Goal: Task Accomplishment & Management: Manage account settings

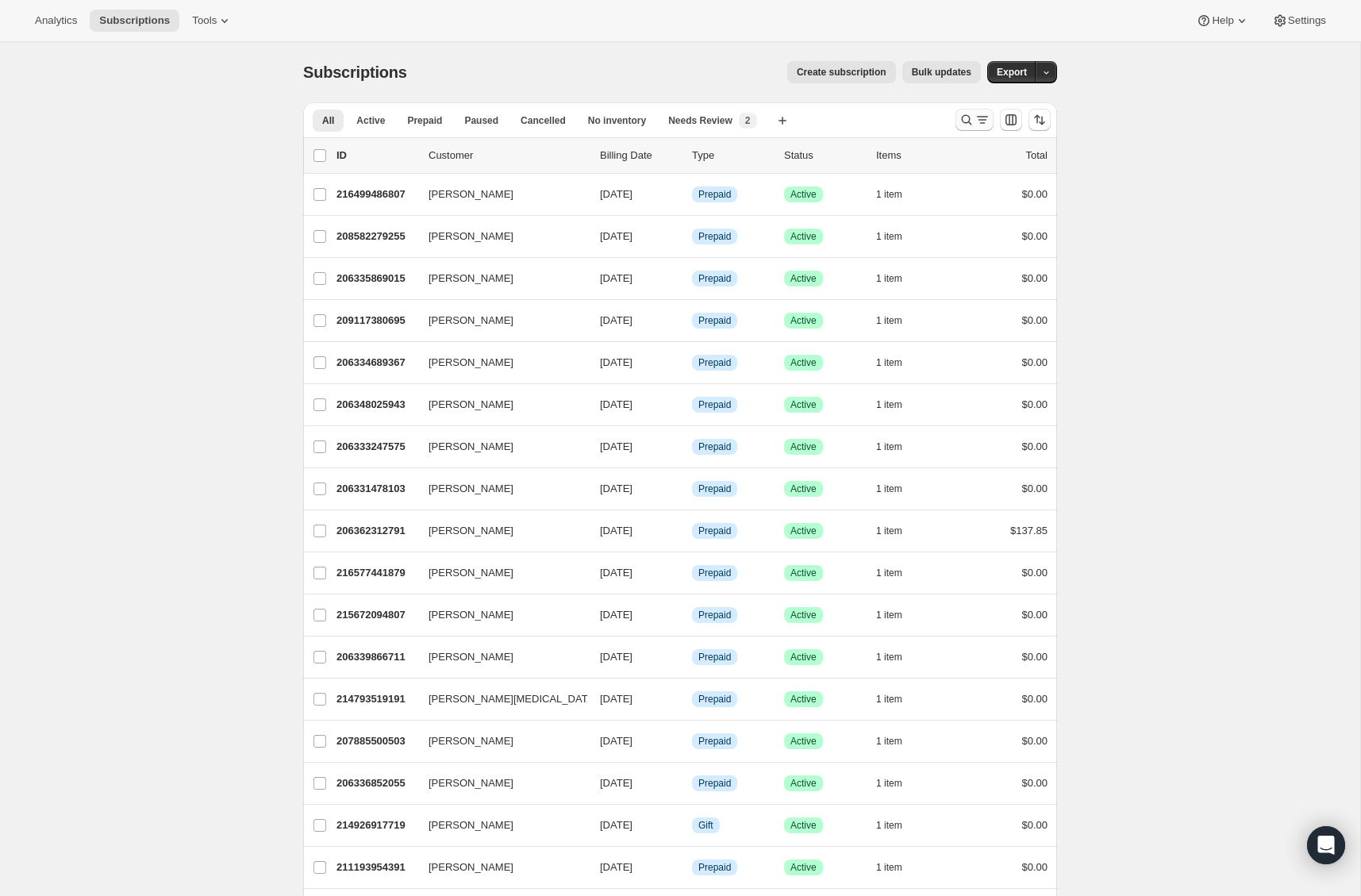
click at [959, 116] on icon "Search and filter results" at bounding box center [966, 119] width 16 height 16
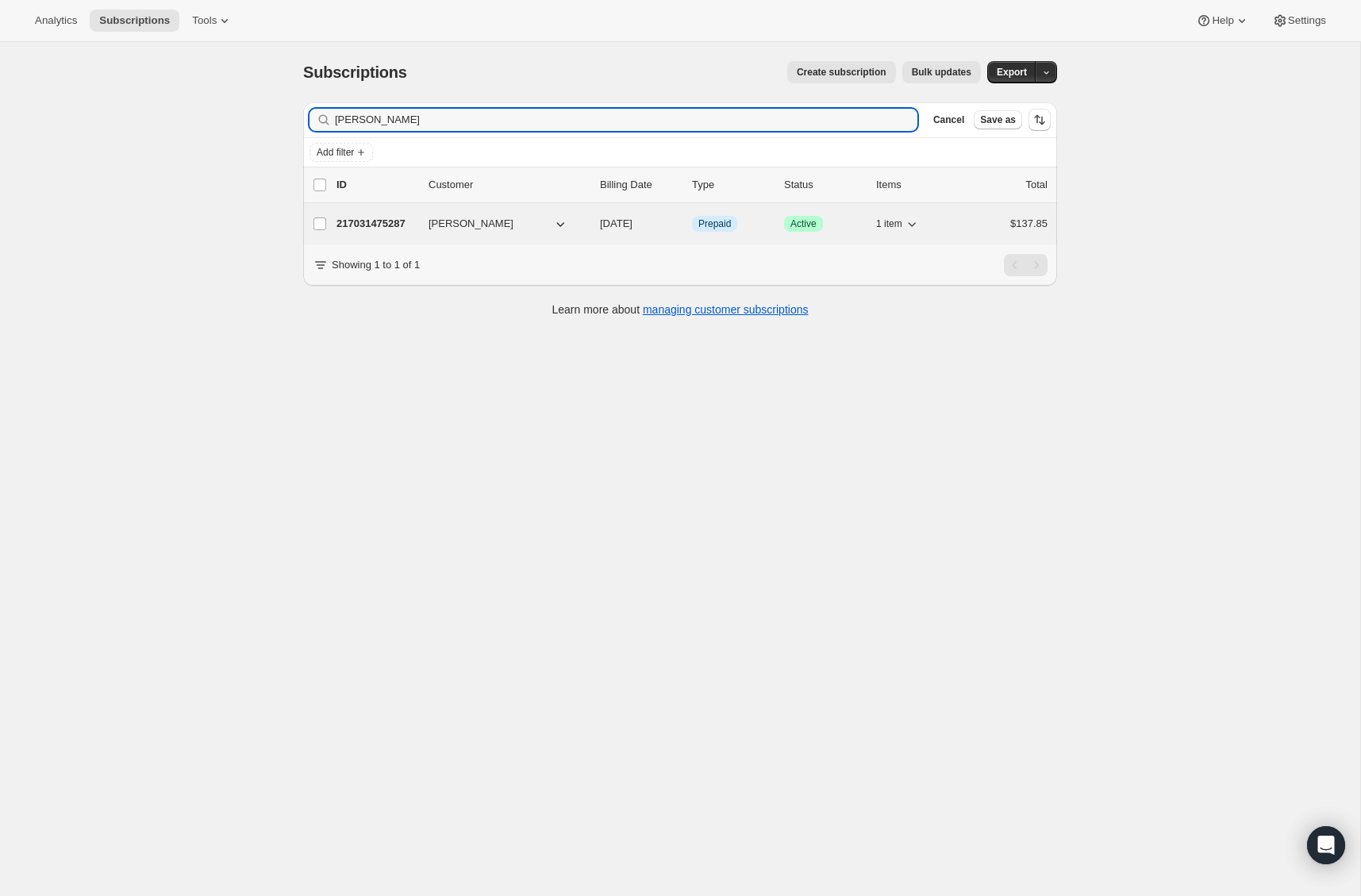
type input "Rachel Estrada"
click at [365, 222] on p "217031475287" at bounding box center [376, 224] width 79 height 16
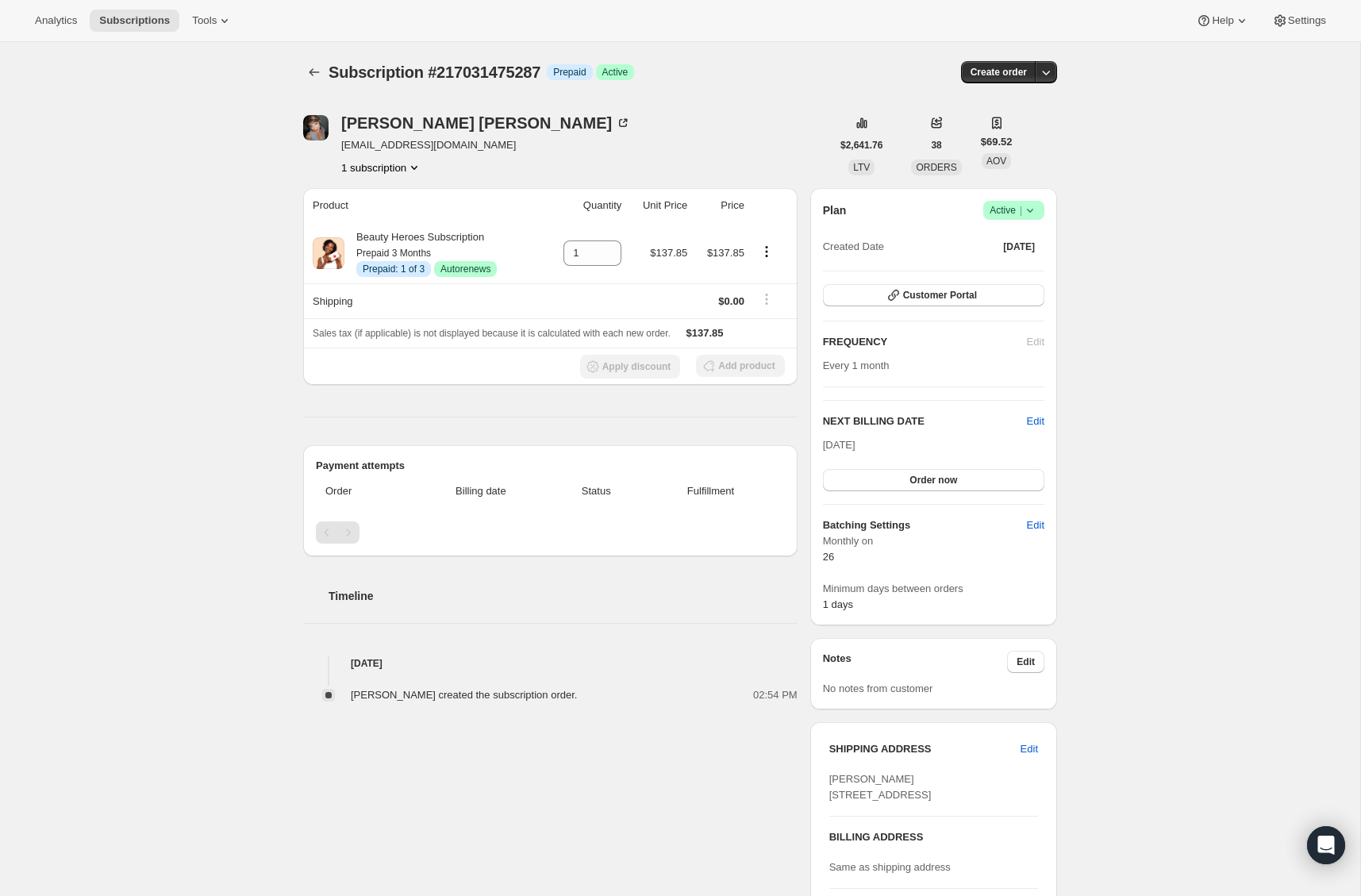
click at [416, 167] on icon "Product actions" at bounding box center [414, 167] width 16 height 16
click at [380, 186] on button "217031475287 Info Current" at bounding box center [380, 197] width 125 height 25
click at [220, 297] on div "Subscription #217031475287. This page is ready Subscription #217031475287 Info …" at bounding box center [680, 593] width 1360 height 1102
click at [394, 124] on div "Rachel Estrada" at bounding box center [486, 123] width 290 height 16
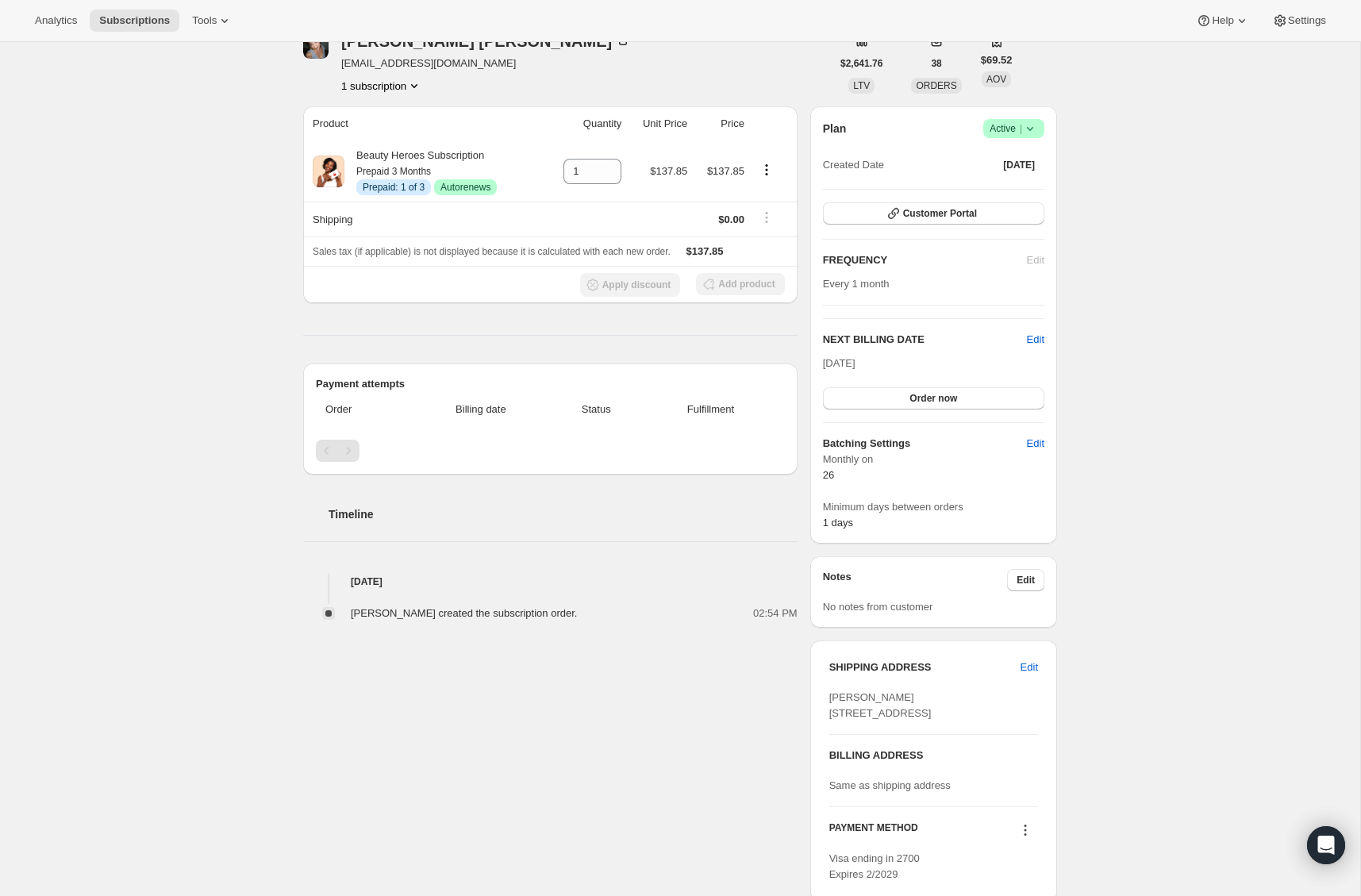
scroll to position [78, 0]
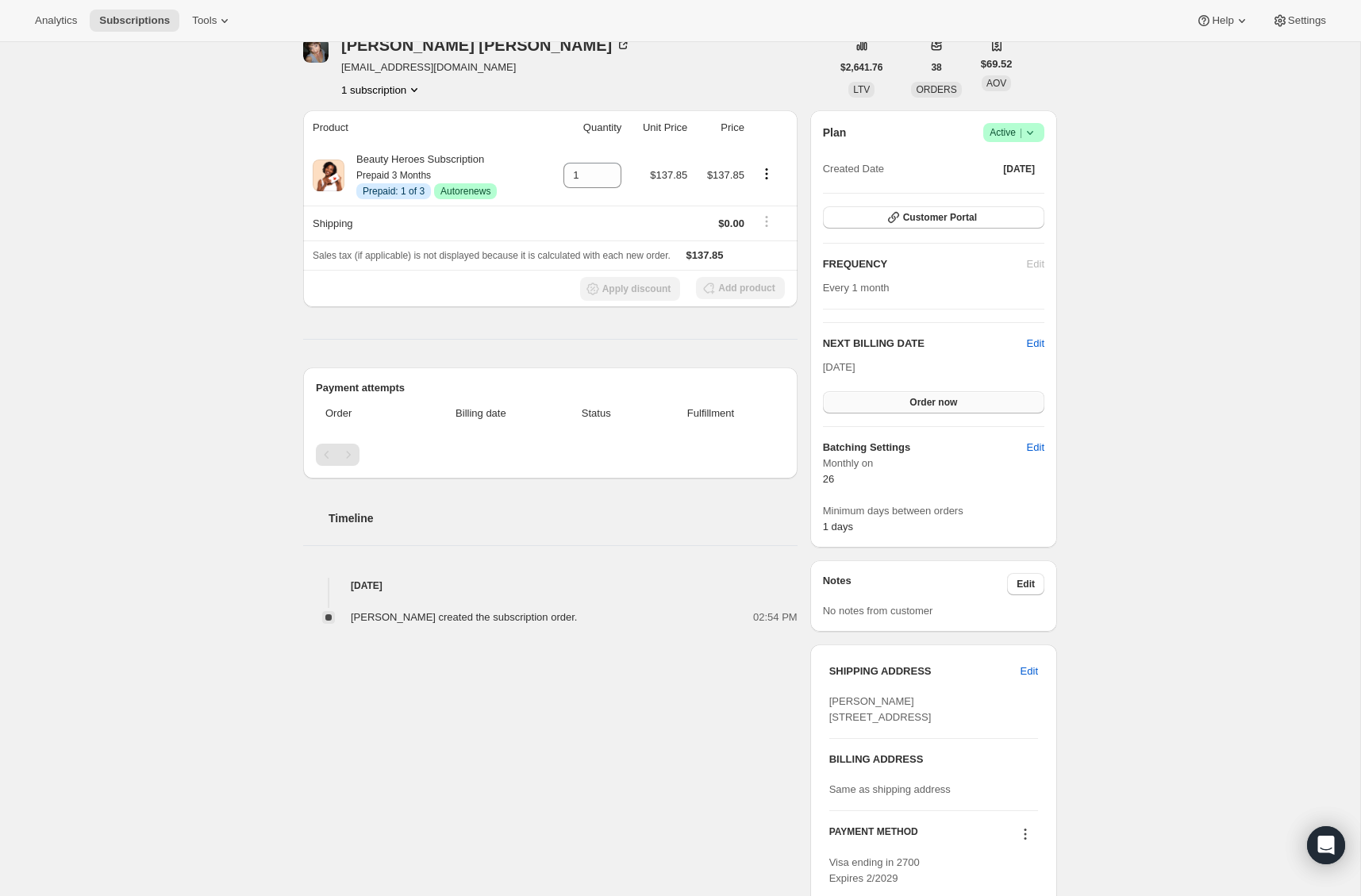
click at [965, 408] on button "Order now" at bounding box center [933, 402] width 221 height 23
click at [965, 408] on button "Click to confirm" at bounding box center [933, 402] width 221 height 23
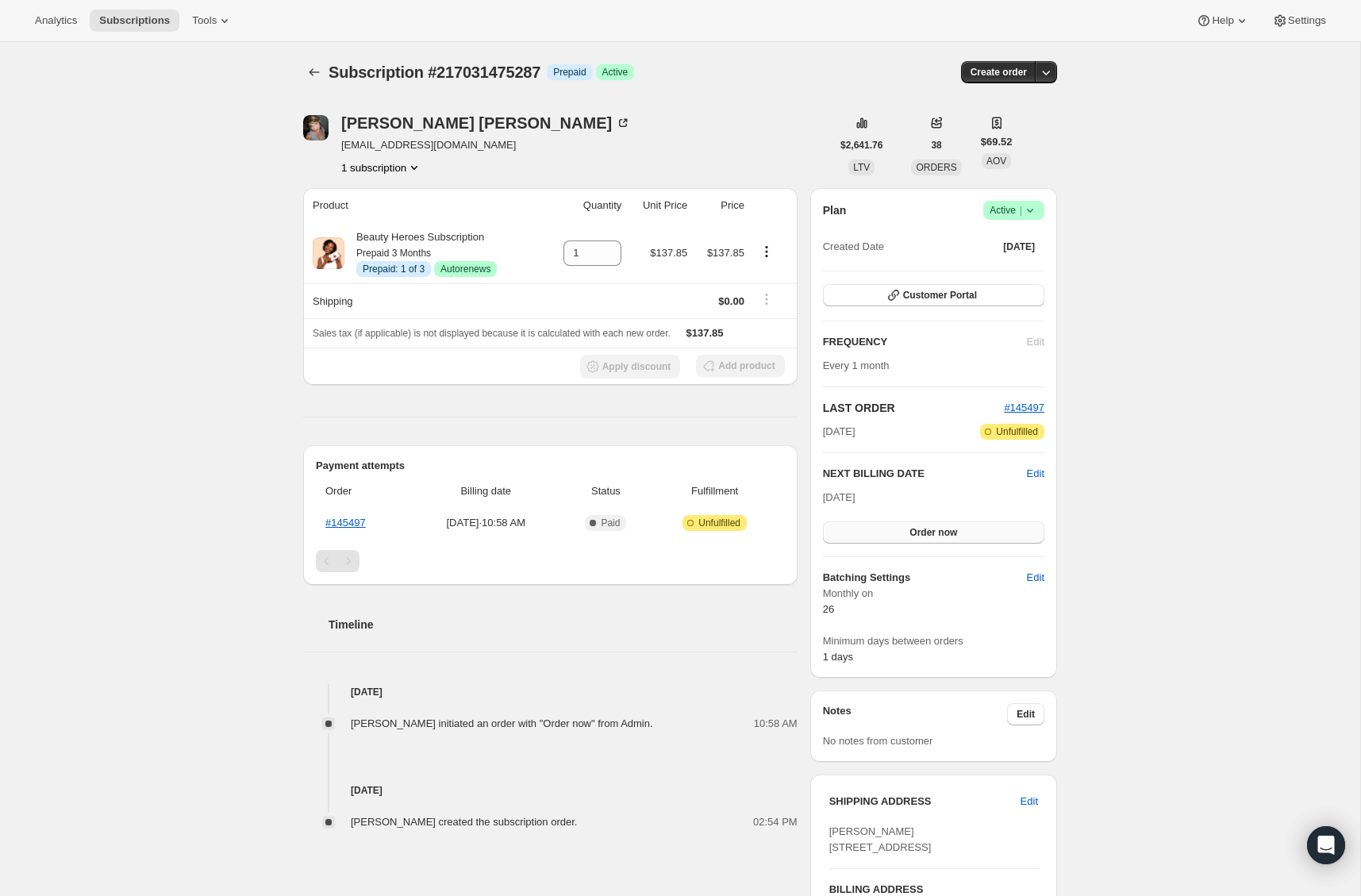
click at [973, 530] on button "Order now" at bounding box center [933, 533] width 221 height 23
click at [973, 530] on button "Click to confirm" at bounding box center [933, 533] width 221 height 23
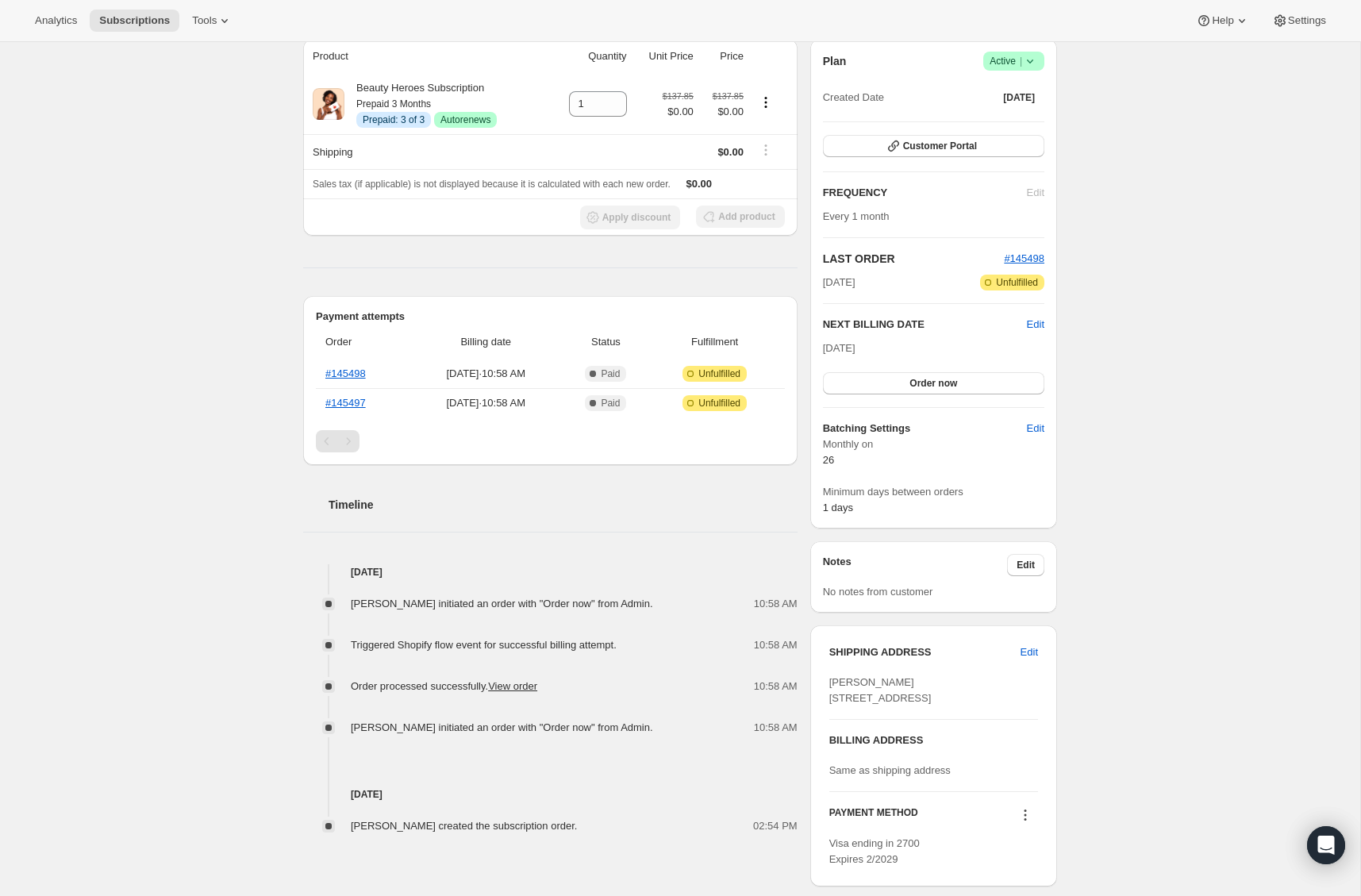
scroll to position [160, 0]
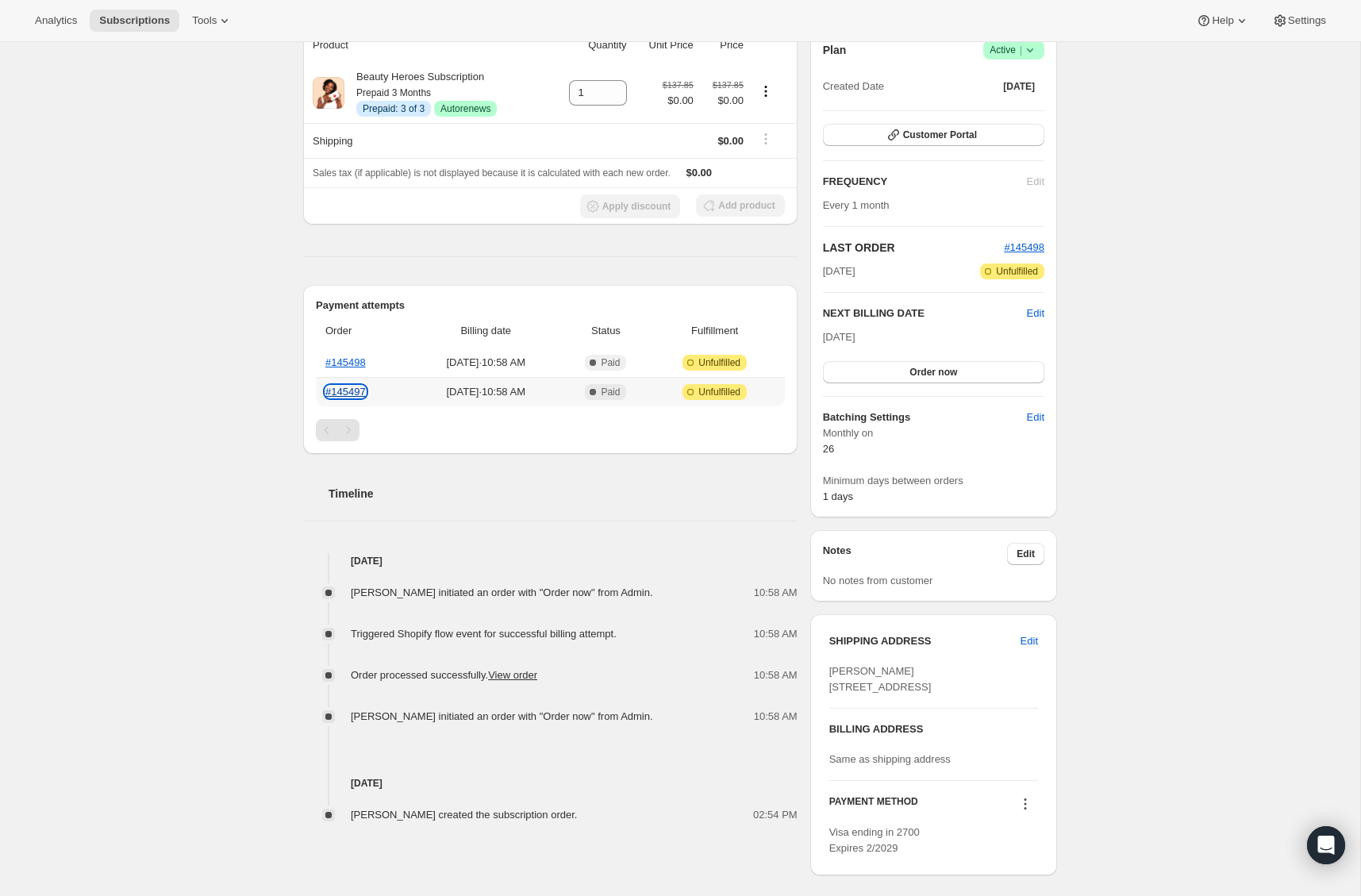
click at [347, 387] on link "#145497" at bounding box center [346, 392] width 40 height 12
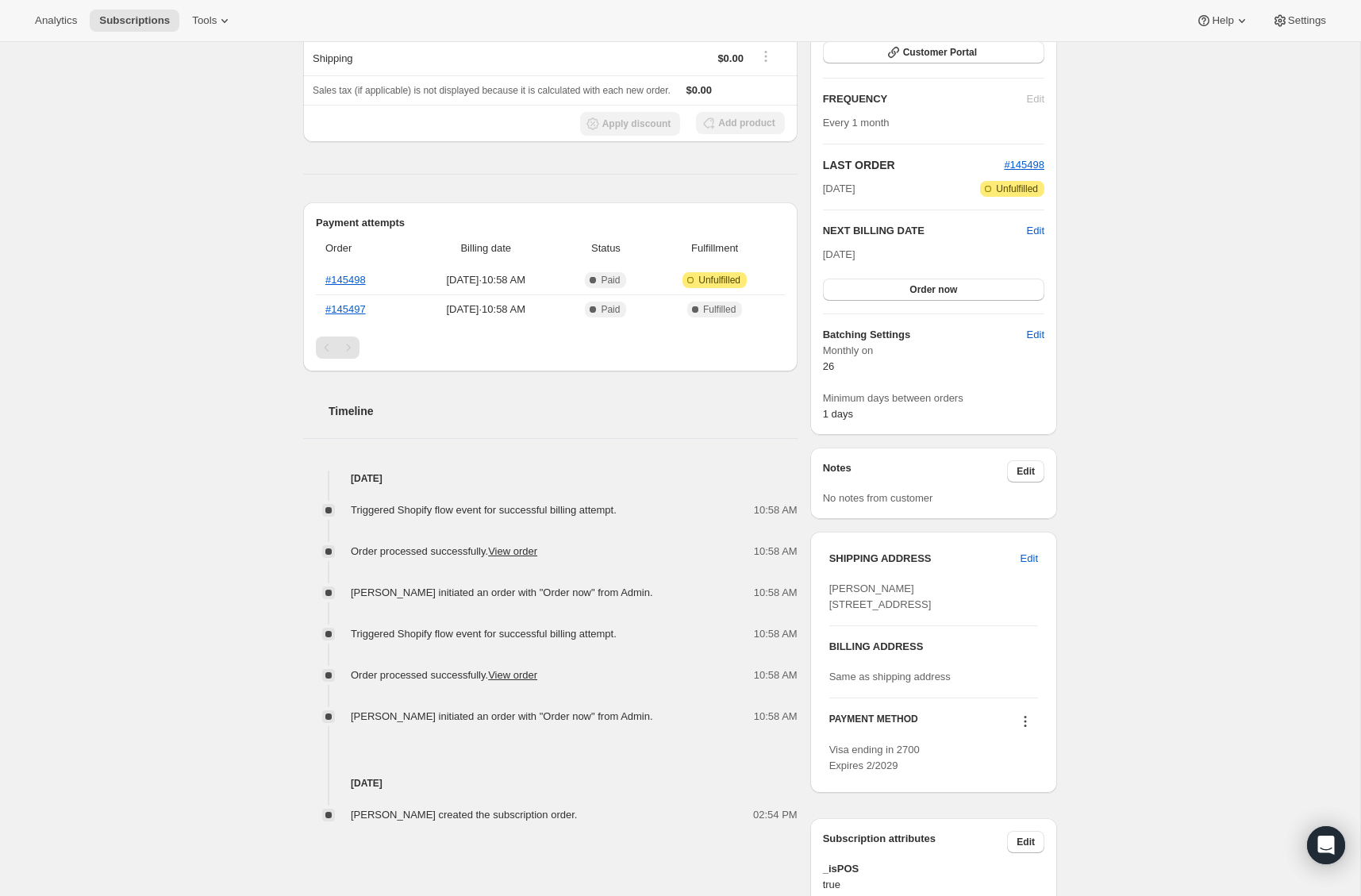
scroll to position [56, 0]
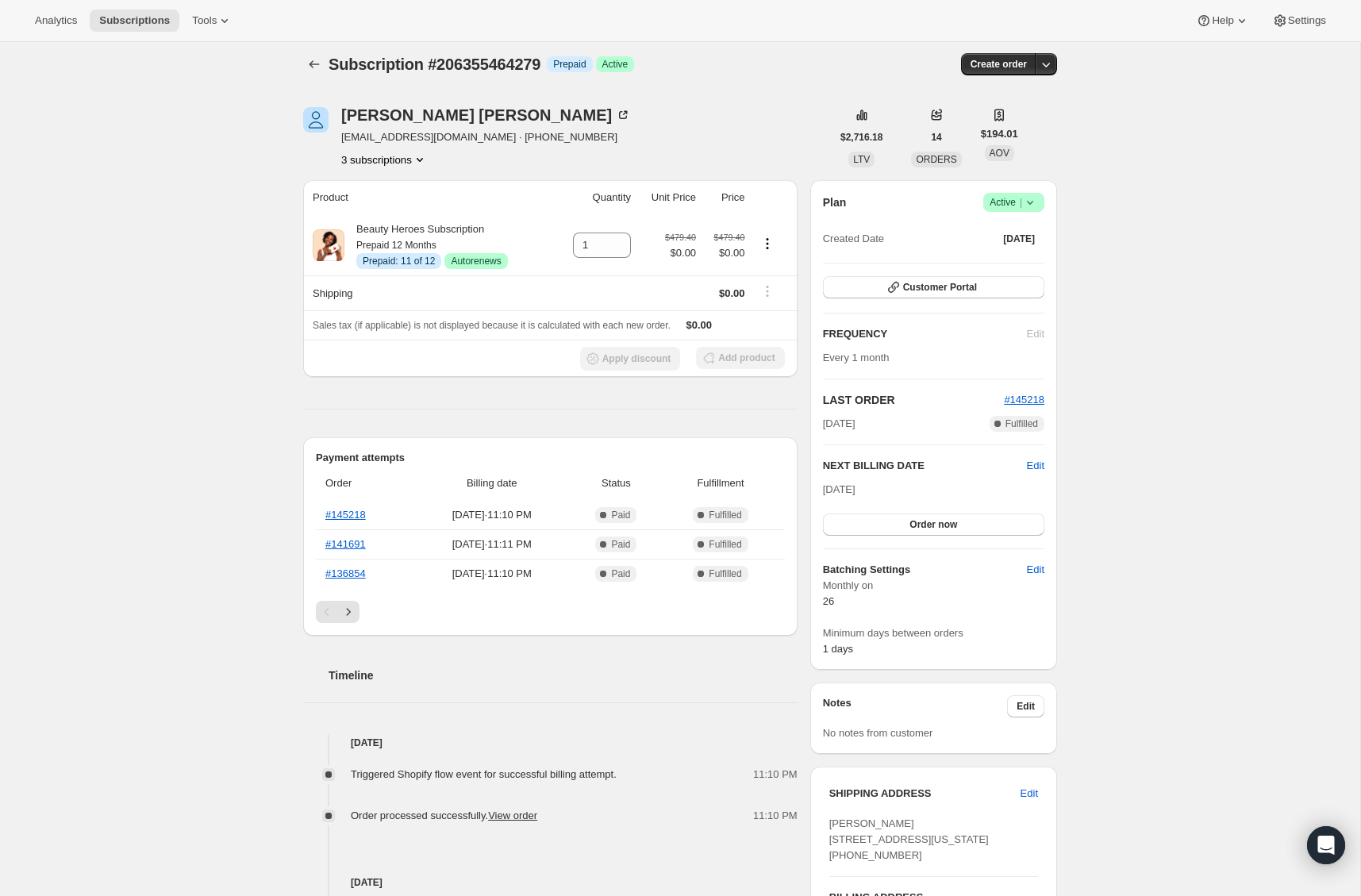
scroll to position [11, 0]
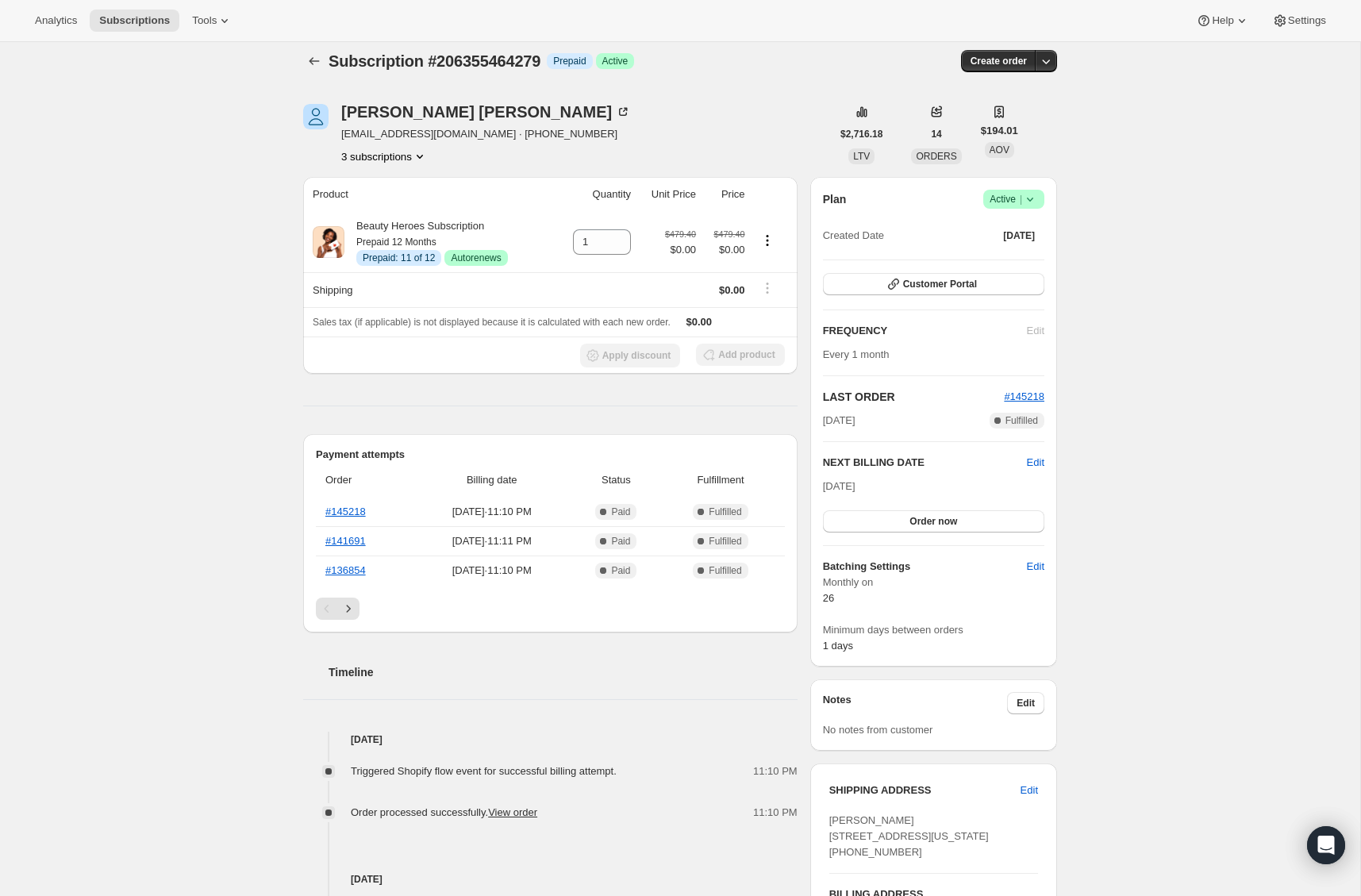
click at [372, 154] on button "3 subscriptions" at bounding box center [385, 156] width 87 height 16
click at [362, 215] on span "214506274903" at bounding box center [358, 213] width 69 height 12
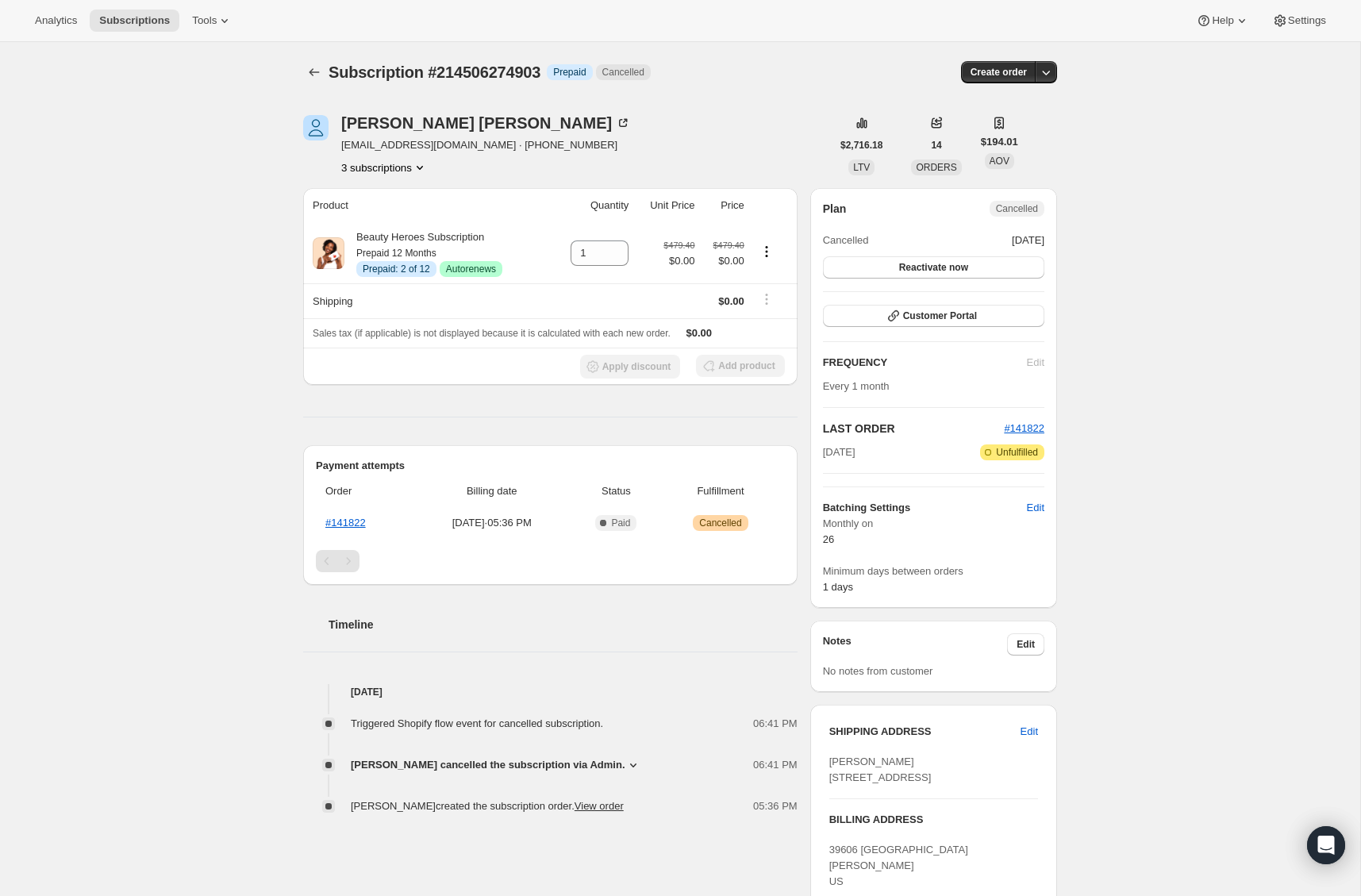
click at [396, 173] on button "3 subscriptions" at bounding box center [385, 167] width 87 height 16
click at [390, 252] on span "214513451095" at bounding box center [359, 251] width 69 height 12
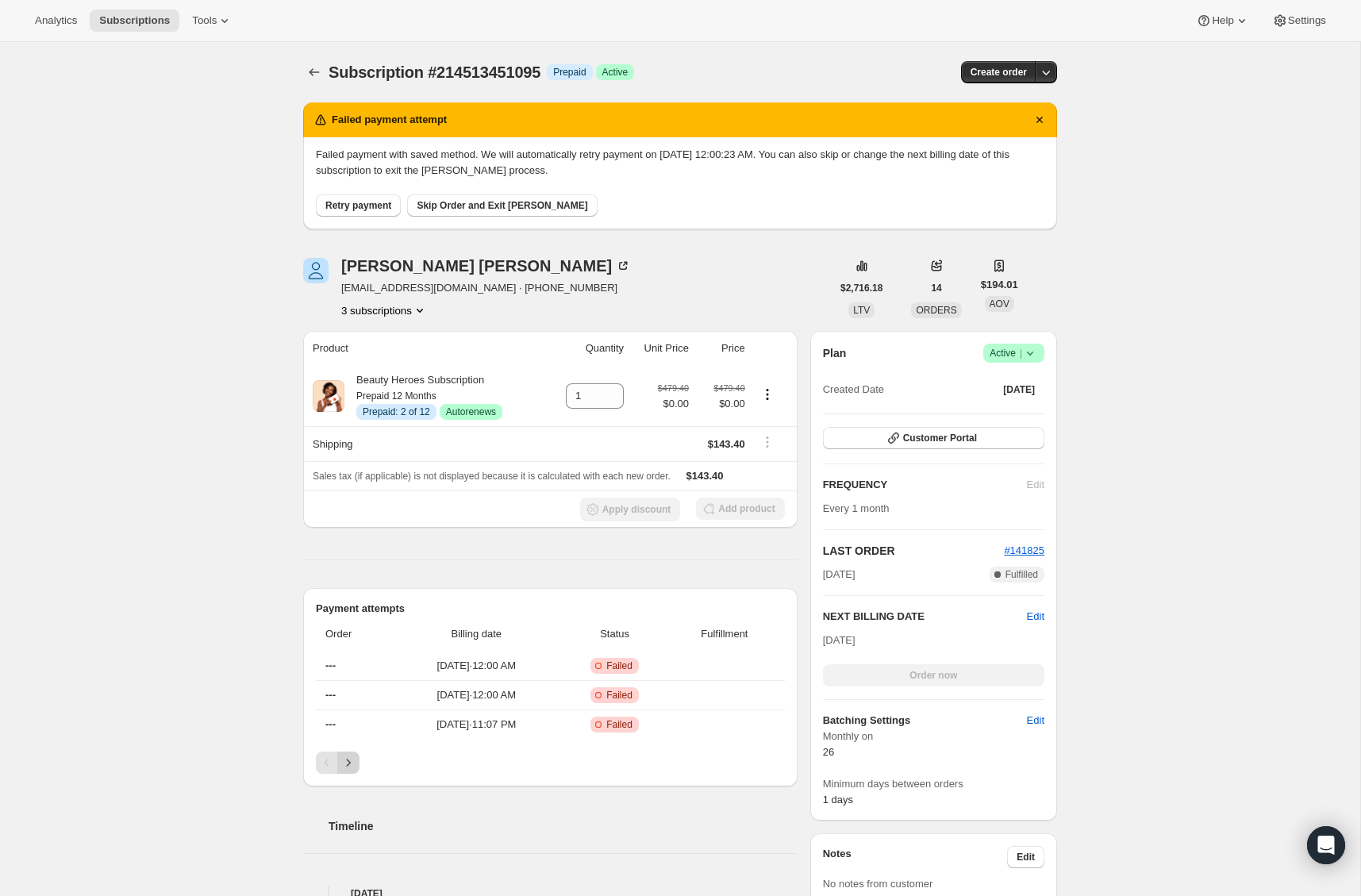
click at [347, 756] on icon "Next" at bounding box center [348, 762] width 16 height 16
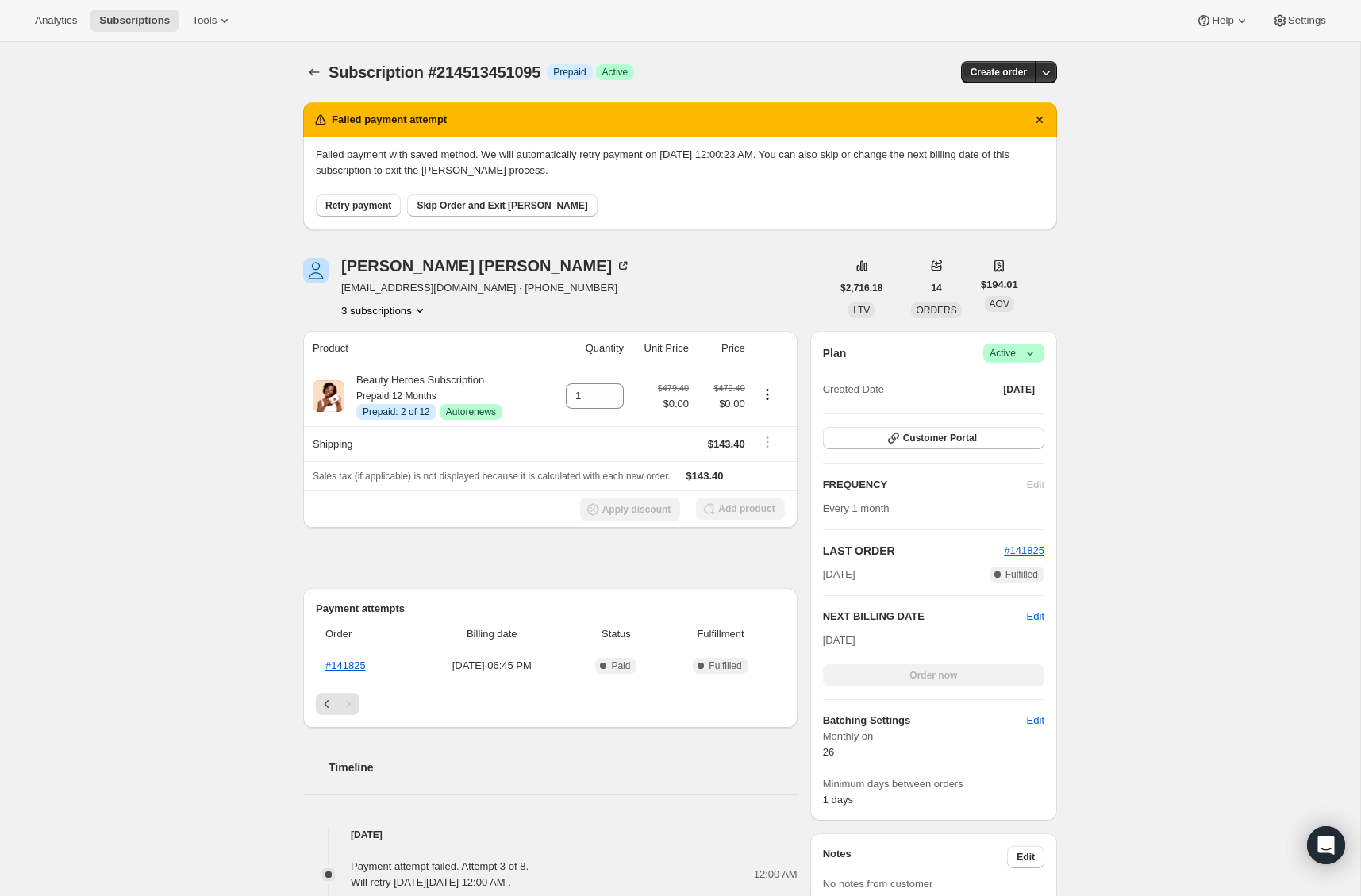
click at [344, 208] on span "Retry payment" at bounding box center [358, 205] width 66 height 13
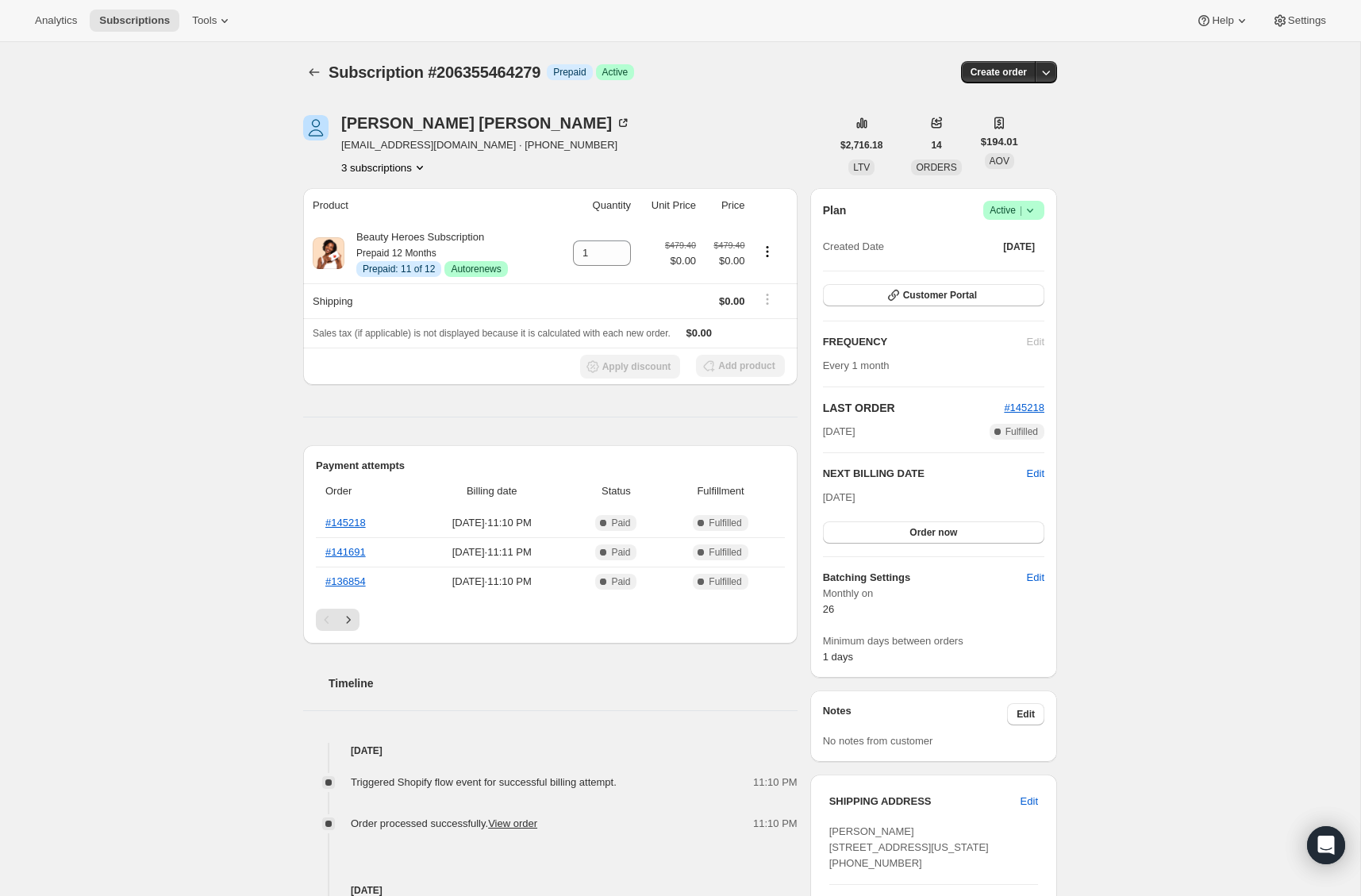
click at [376, 161] on button "3 subscriptions" at bounding box center [385, 167] width 87 height 16
click at [372, 228] on span "214506274903" at bounding box center [358, 224] width 69 height 12
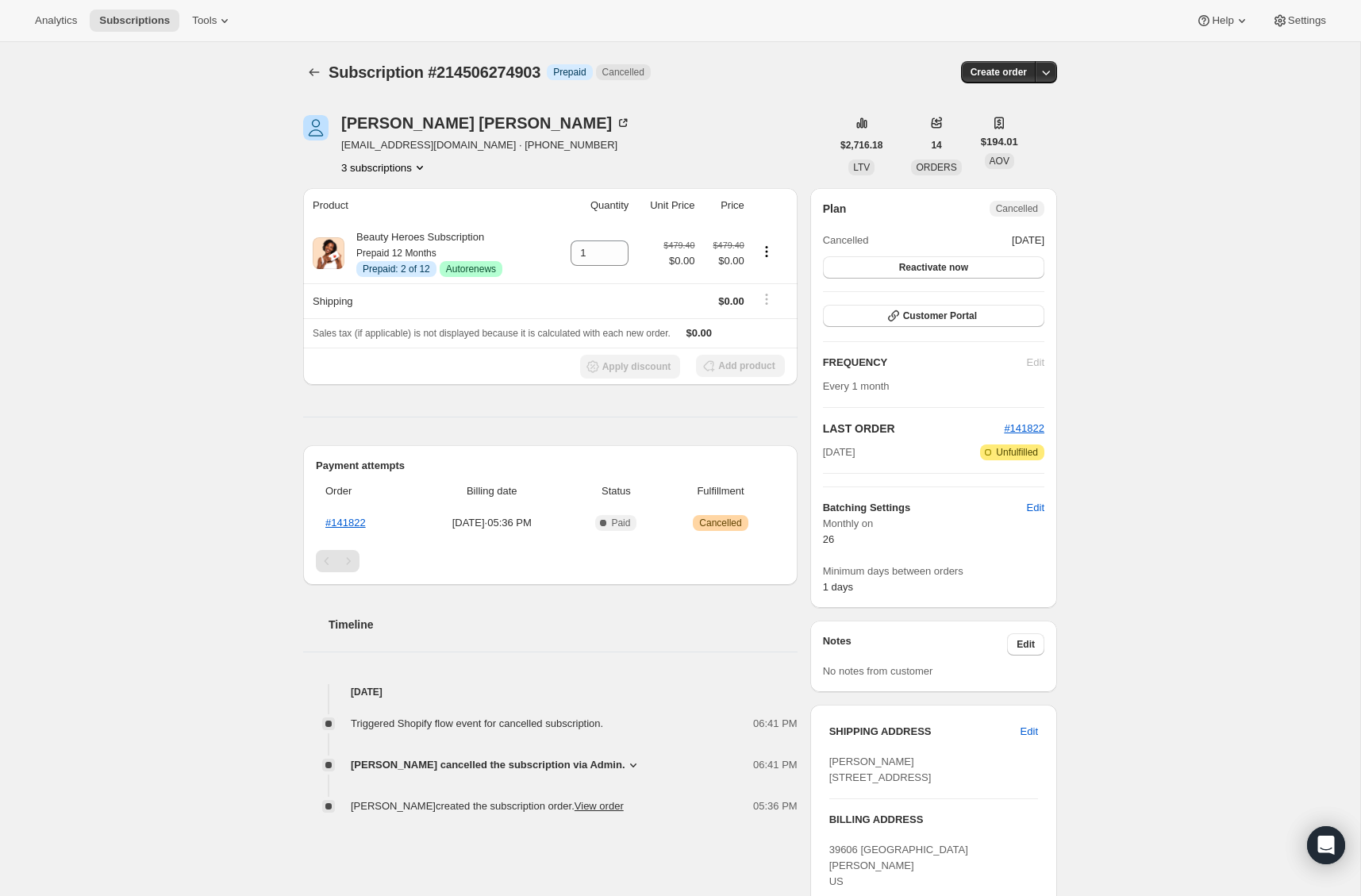
click at [392, 170] on button "3 subscriptions" at bounding box center [385, 167] width 87 height 16
click at [387, 254] on span "214513451095" at bounding box center [359, 251] width 69 height 12
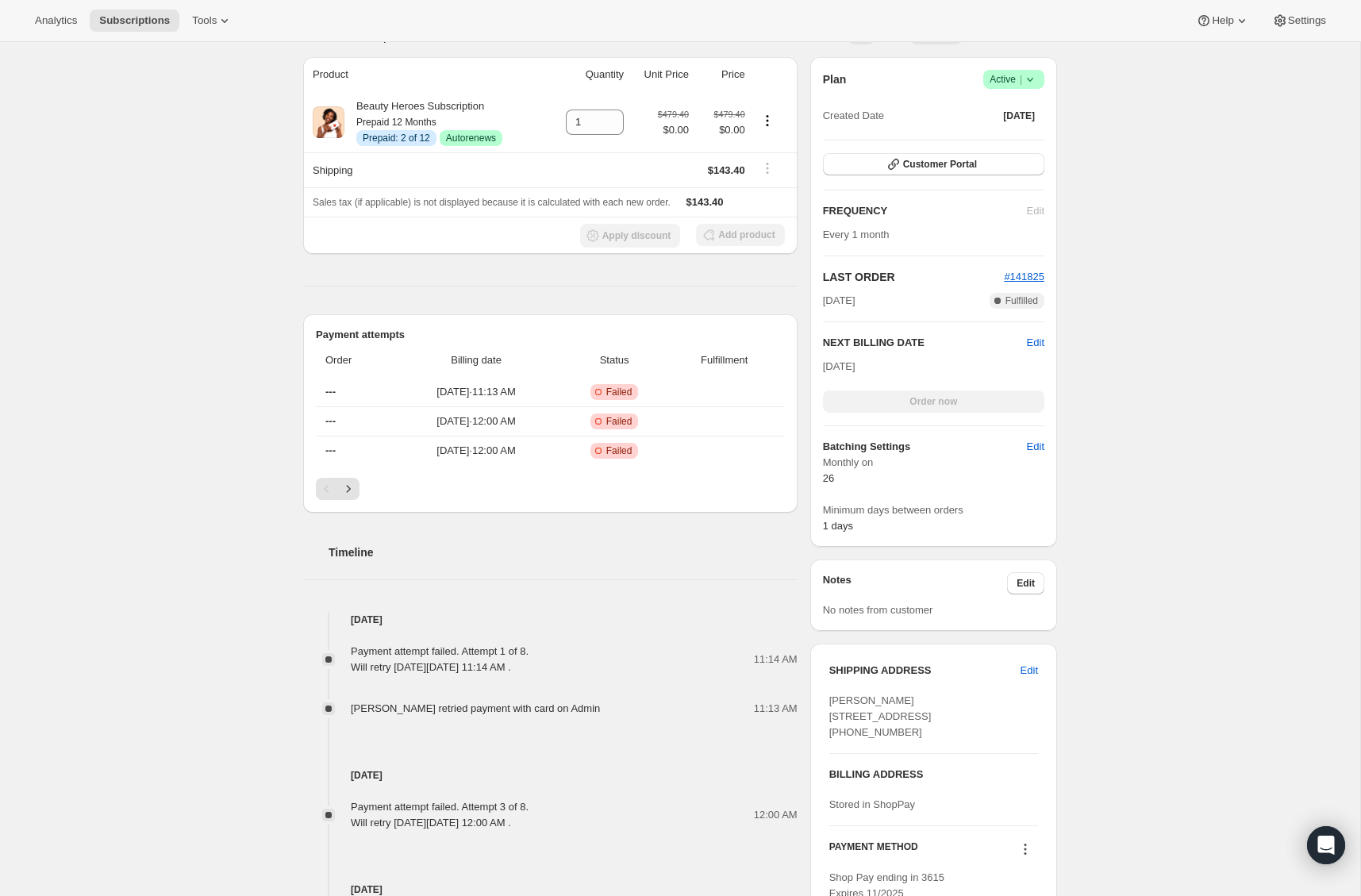
scroll to position [295, 0]
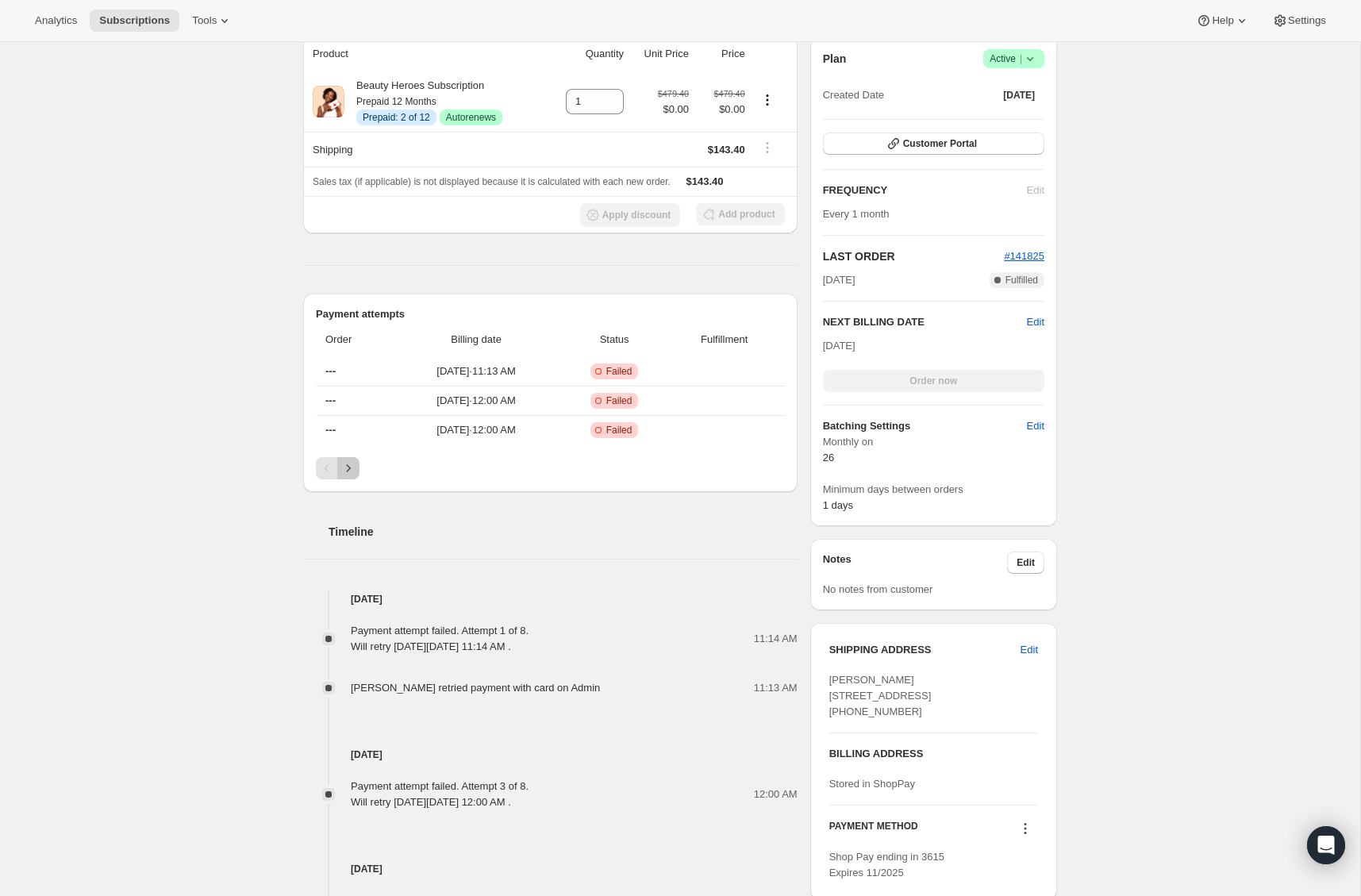
click at [354, 471] on icon "Next" at bounding box center [348, 468] width 16 height 16
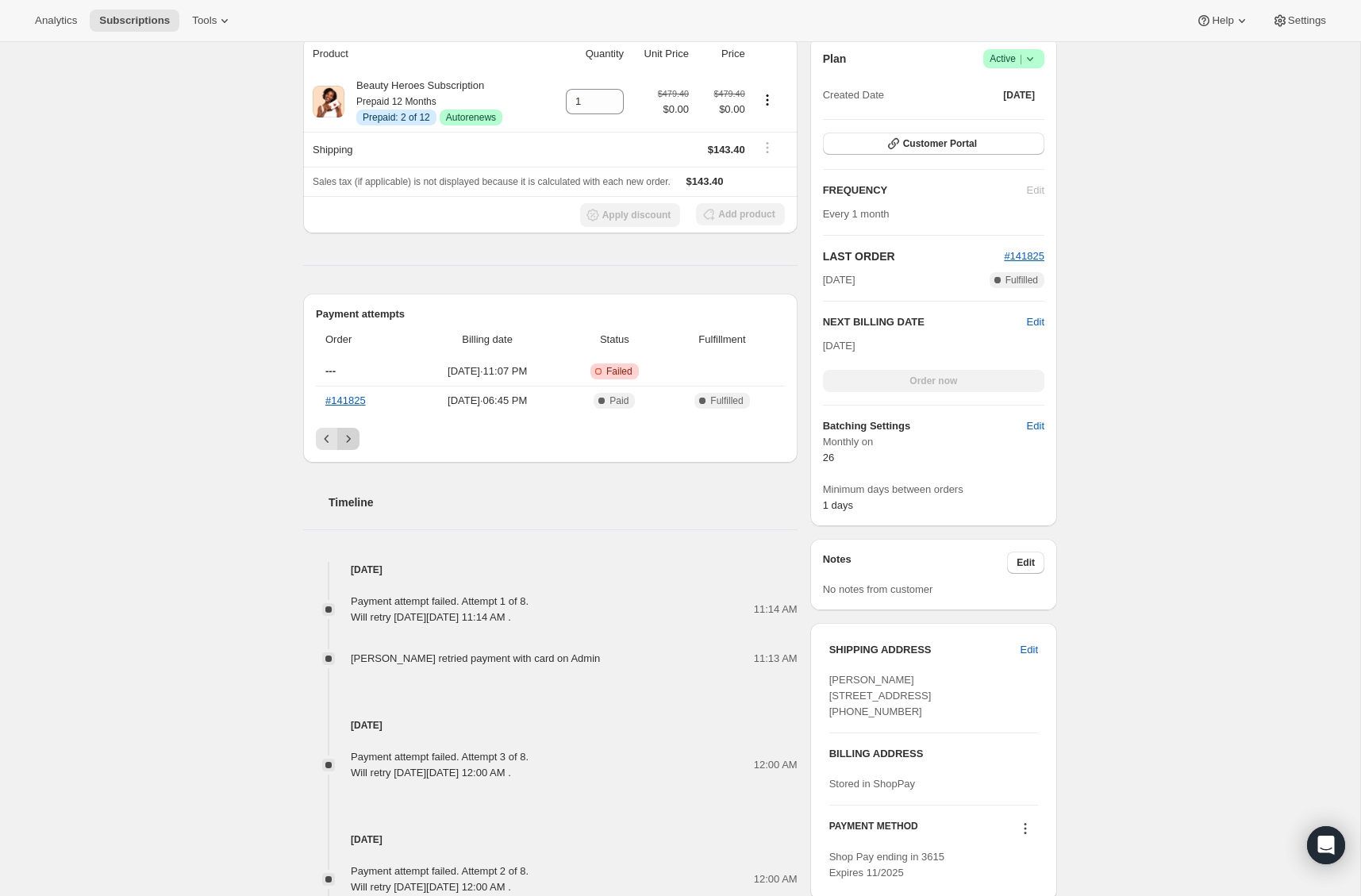
click at [354, 471] on div "Timeline" at bounding box center [550, 486] width 494 height 48
click at [319, 443] on icon "Previous" at bounding box center [326, 438] width 16 height 16
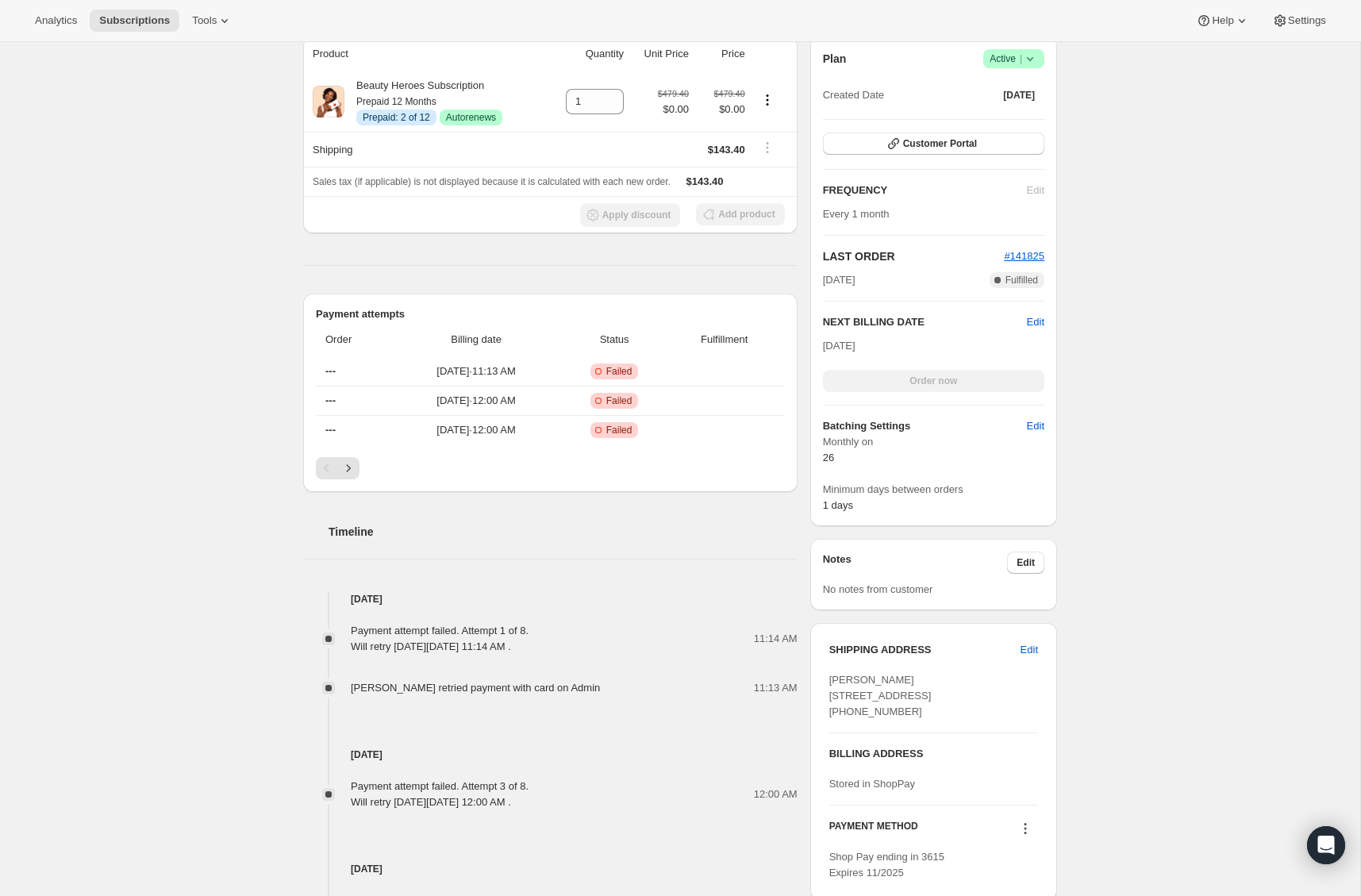
scroll to position [378, 0]
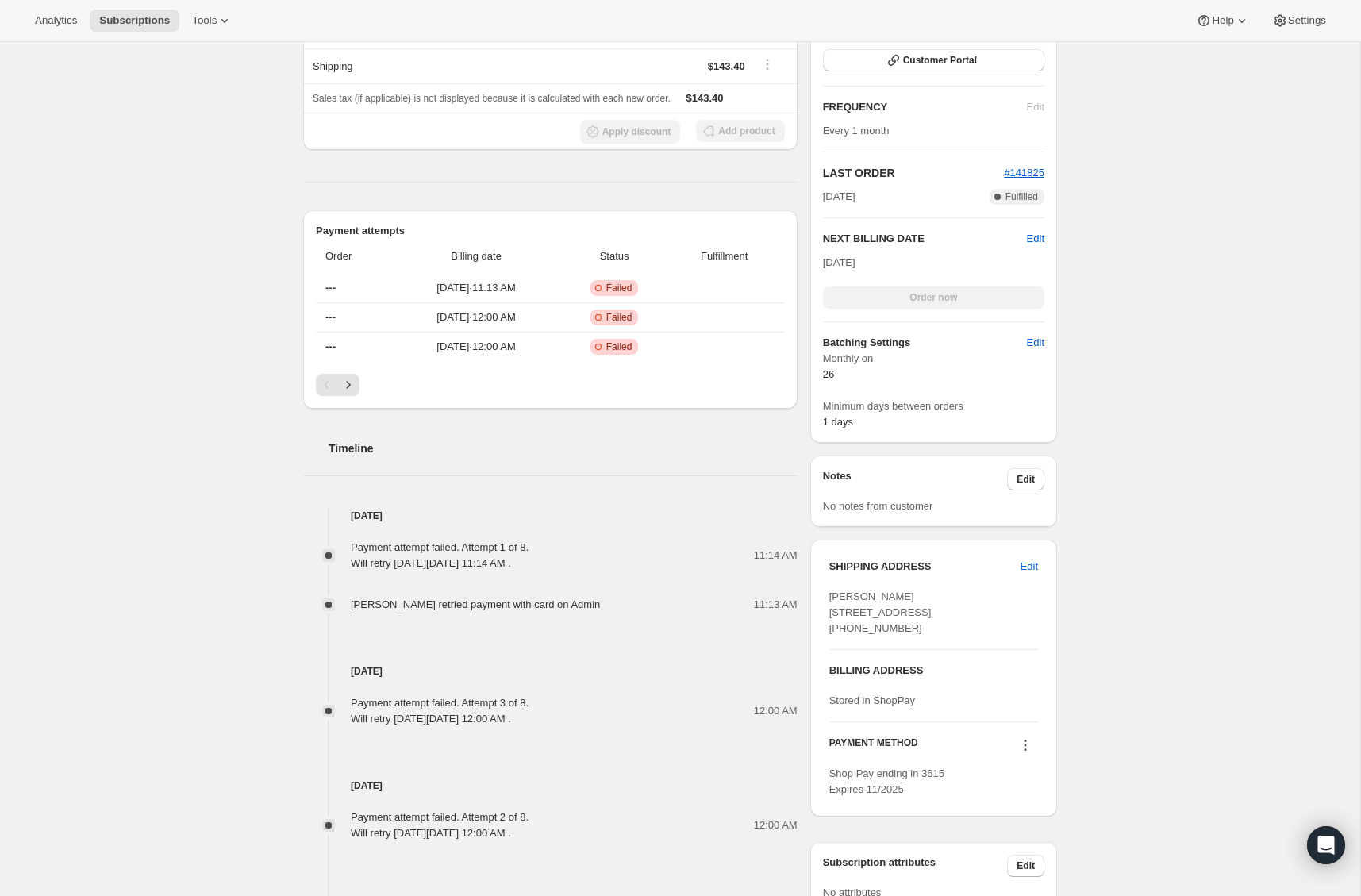
drag, startPoint x: 827, startPoint y: 596, endPoint x: 928, endPoint y: 650, distance: 114.5
click at [928, 650] on div "SHIPPING ADDRESS Edit Bev Stubbs 1603 Hollywood Crescent Victoria BC, V8S 1H8 C…" at bounding box center [934, 678] width 247 height 277
copy span "Bev Stubbs 1603 Hollywood Crescent Victoria BC, V8S 1H8 Canada"
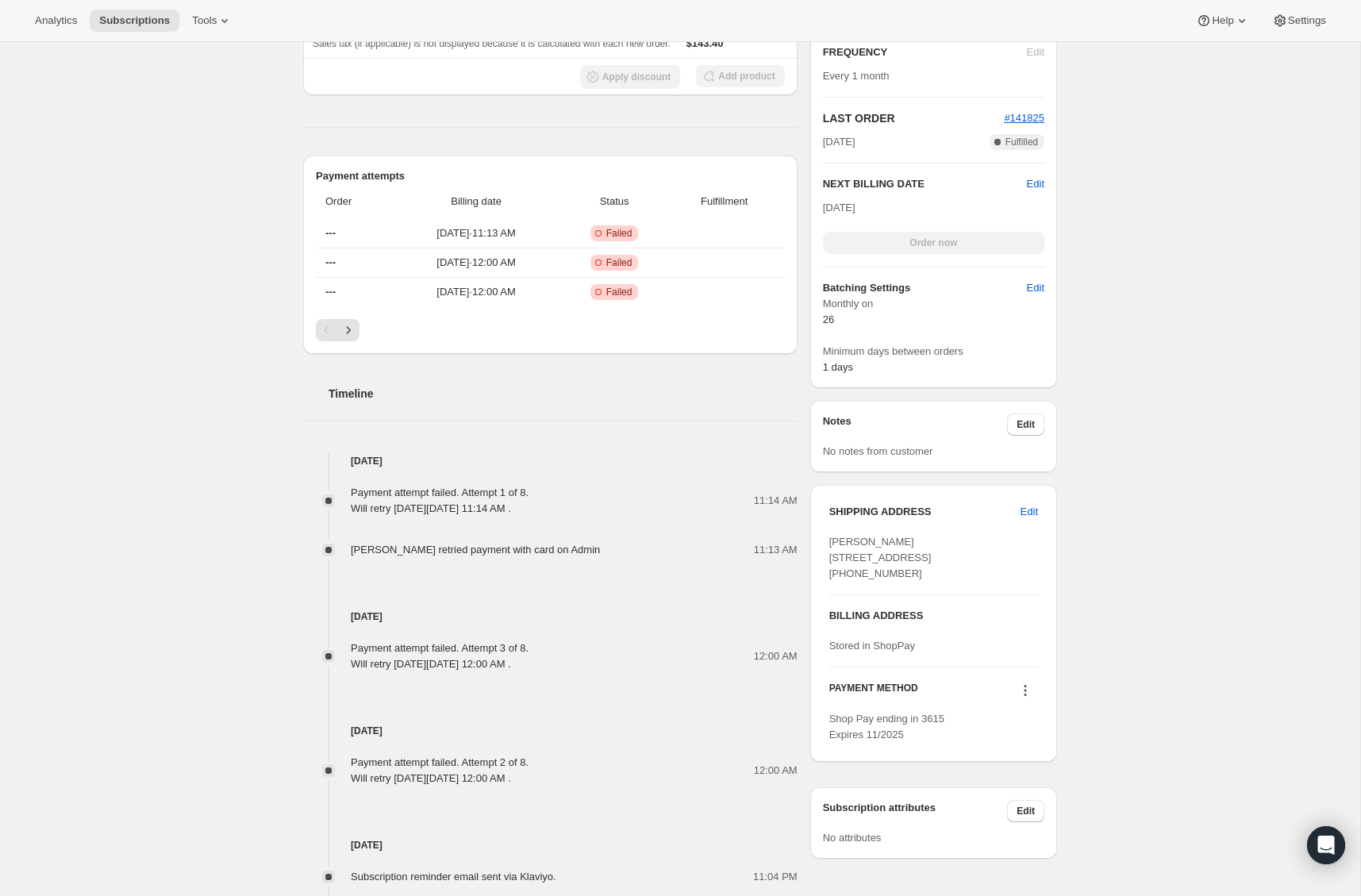
scroll to position [434, 0]
click at [170, 507] on div "Subscription #214513451095. This page is ready Subscription #214513451095 Info …" at bounding box center [680, 343] width 1360 height 1471
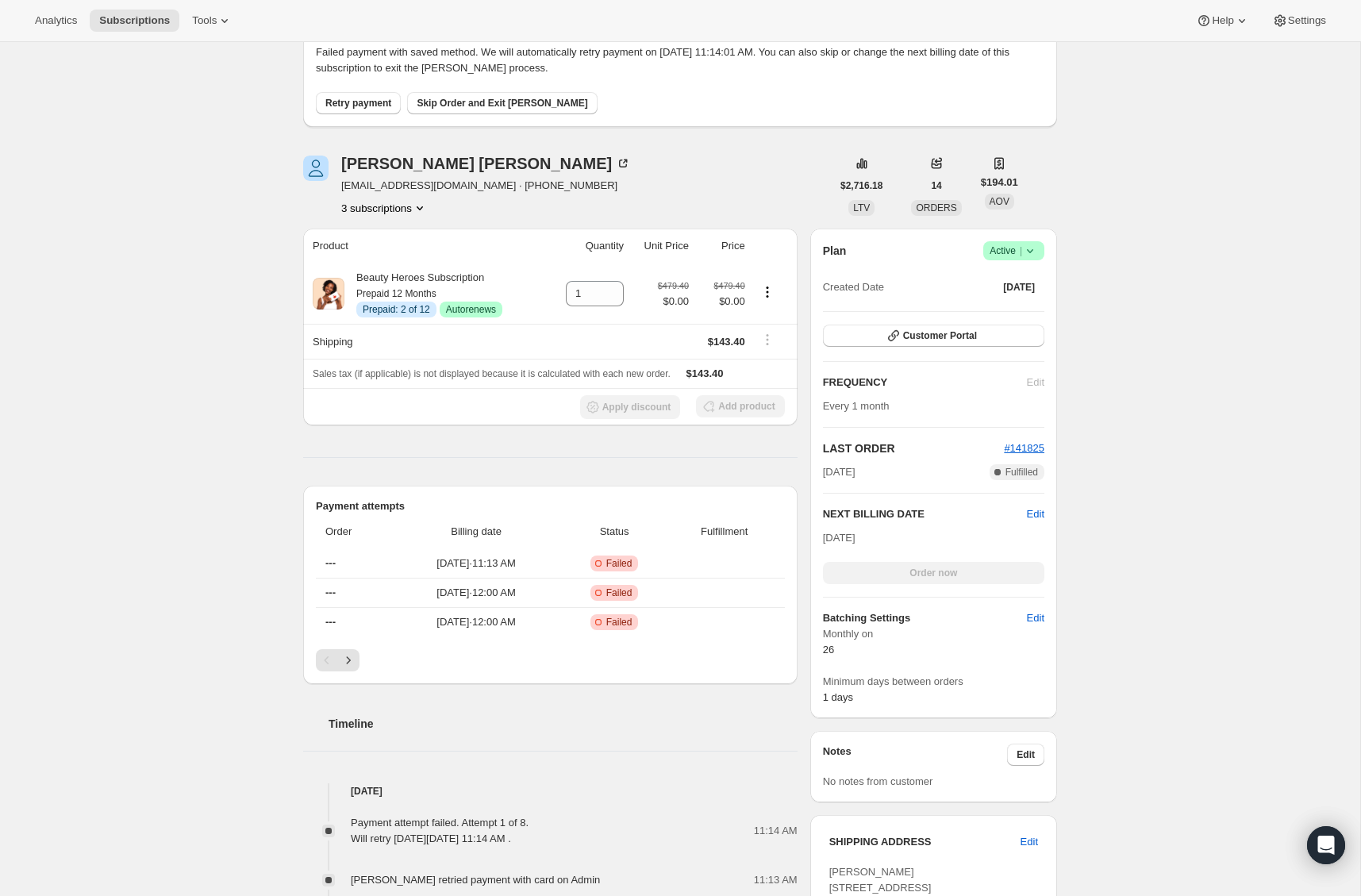
scroll to position [0, 0]
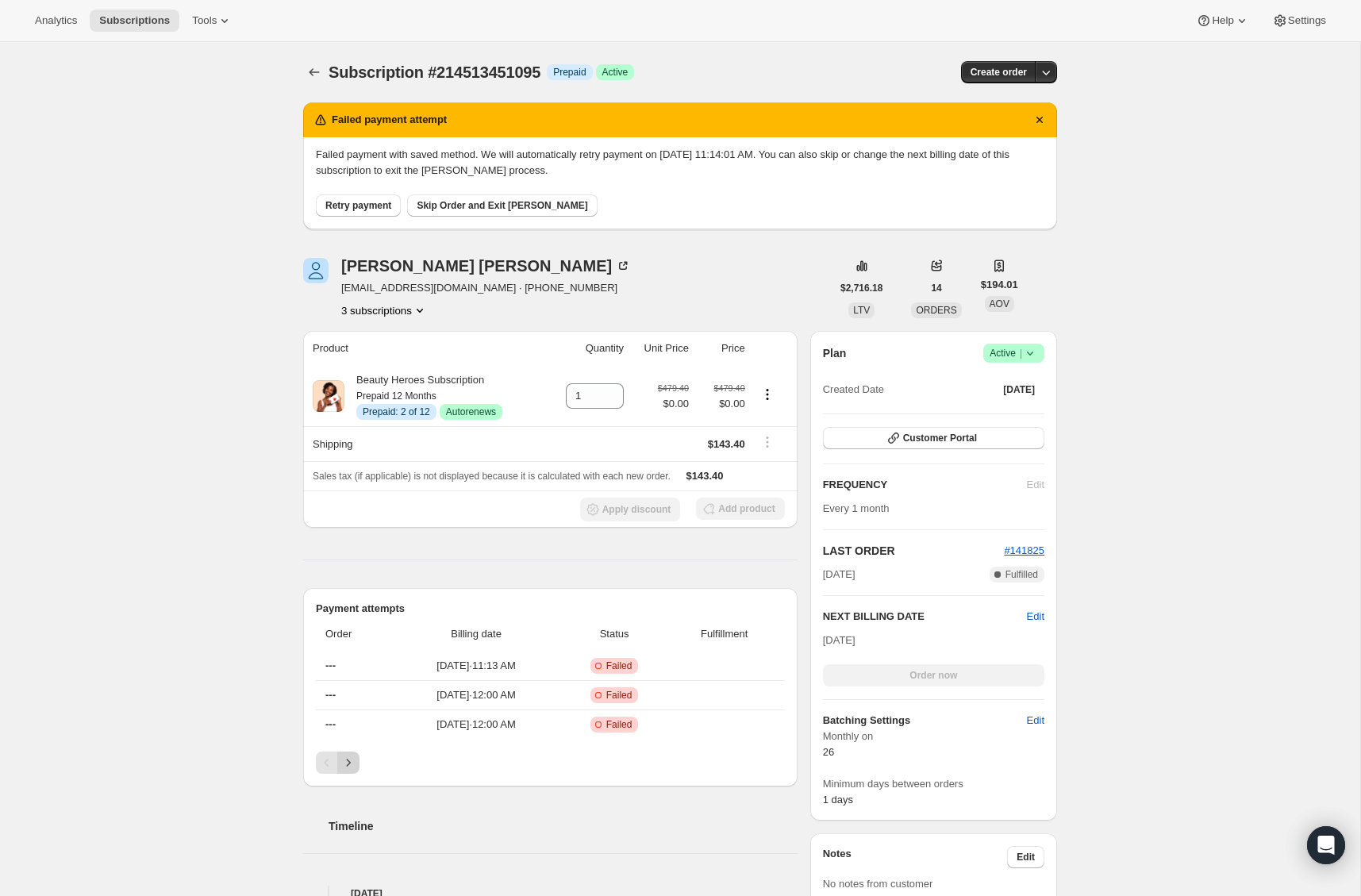
click at [347, 764] on icon "Next" at bounding box center [348, 762] width 16 height 16
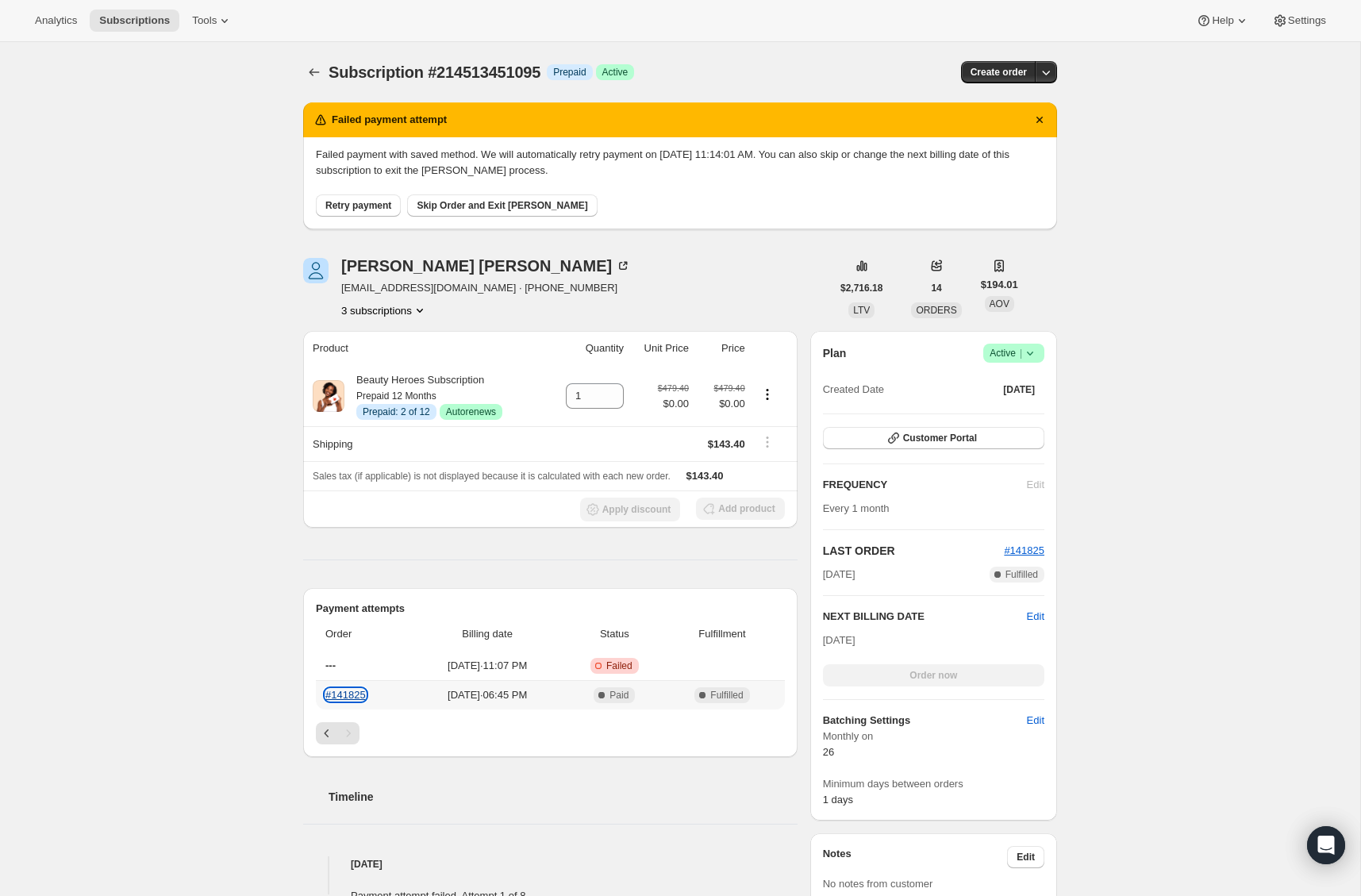
click at [353, 694] on link "#141825" at bounding box center [346, 695] width 40 height 12
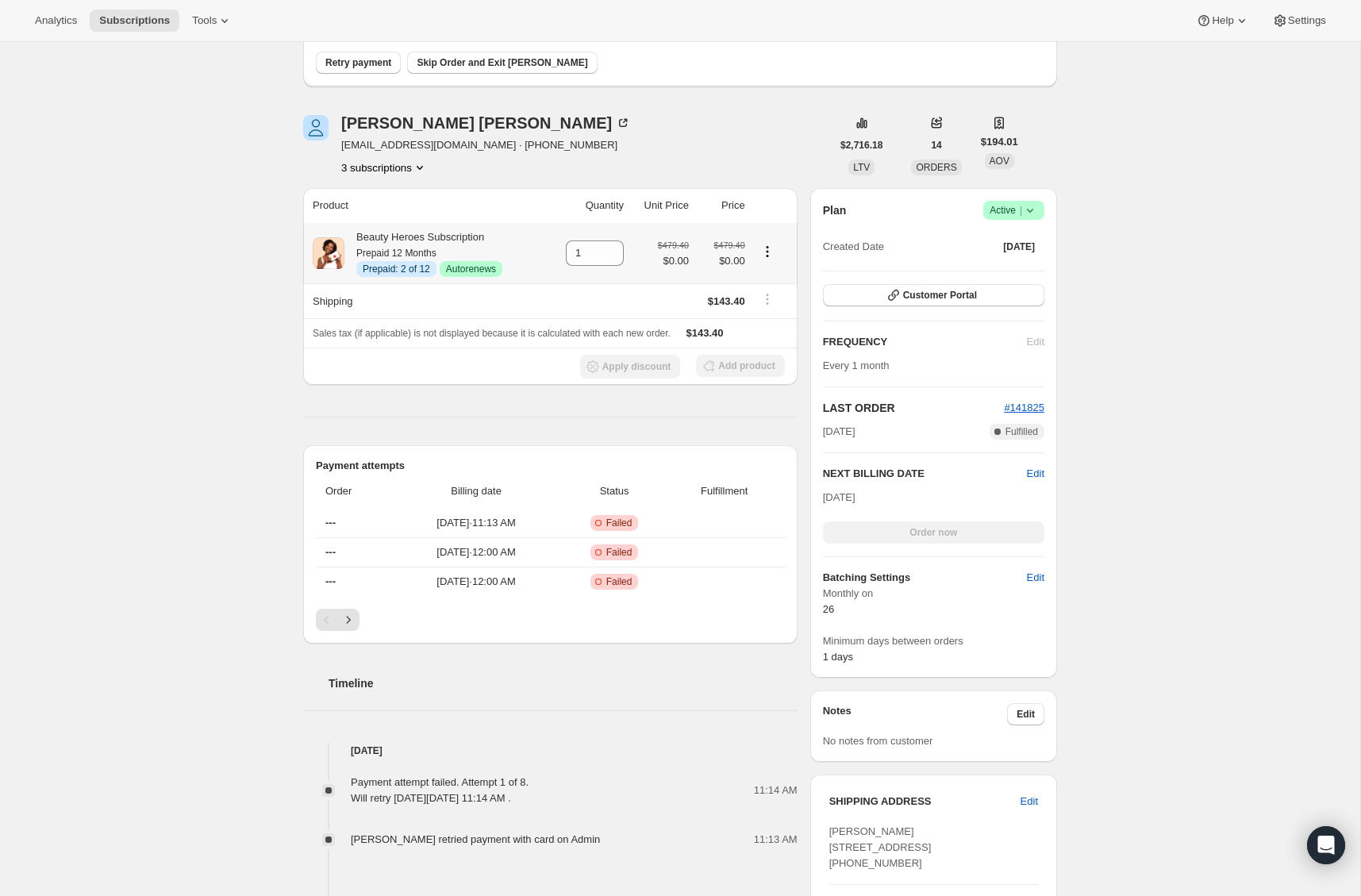
scroll to position [167, 0]
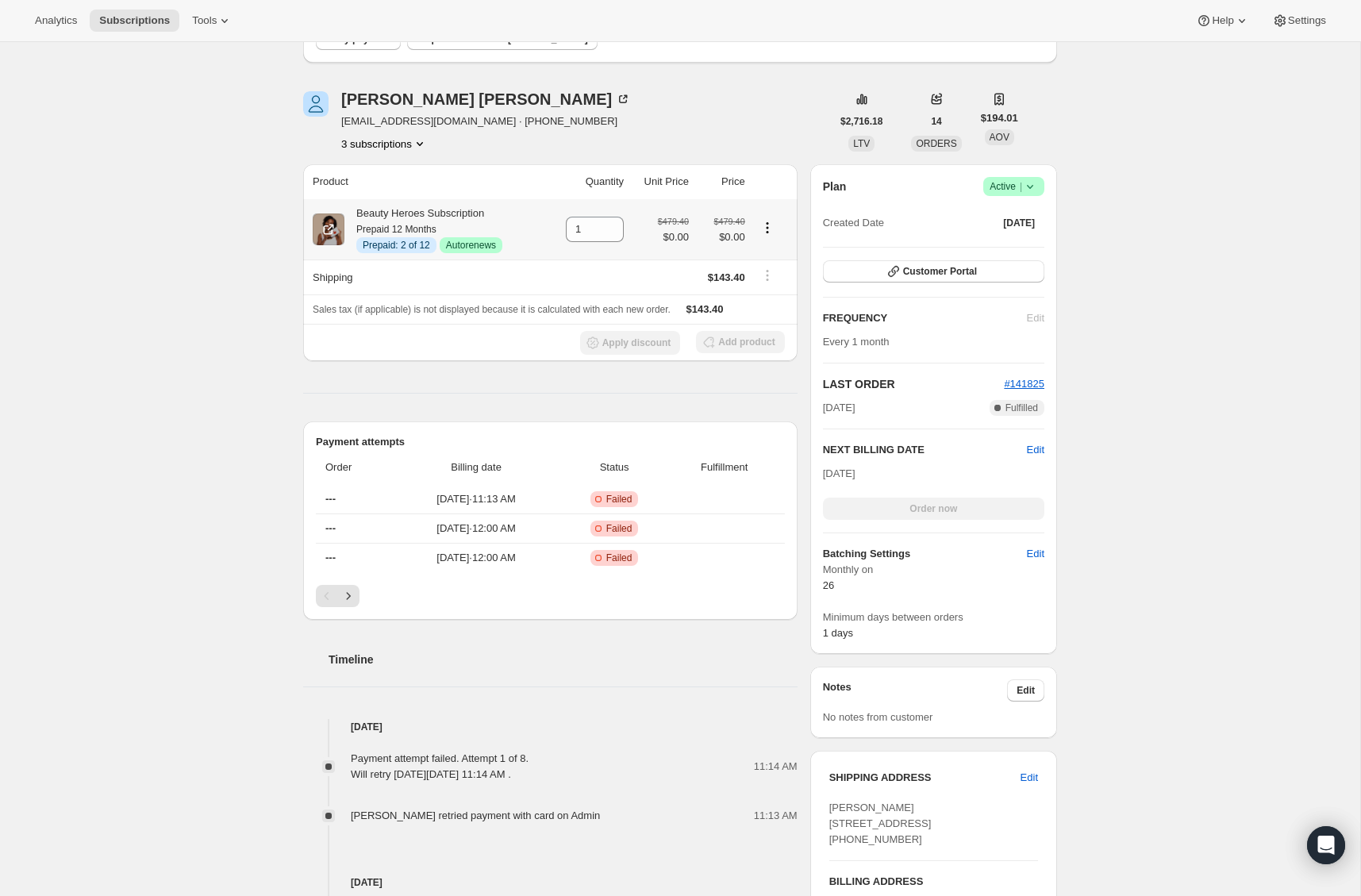
click at [772, 232] on icon "Product actions" at bounding box center [767, 227] width 16 height 16
click at [180, 283] on div "Subscription #214513451095. This page is ready Subscription #214513451095 Info …" at bounding box center [680, 611] width 1360 height 1471
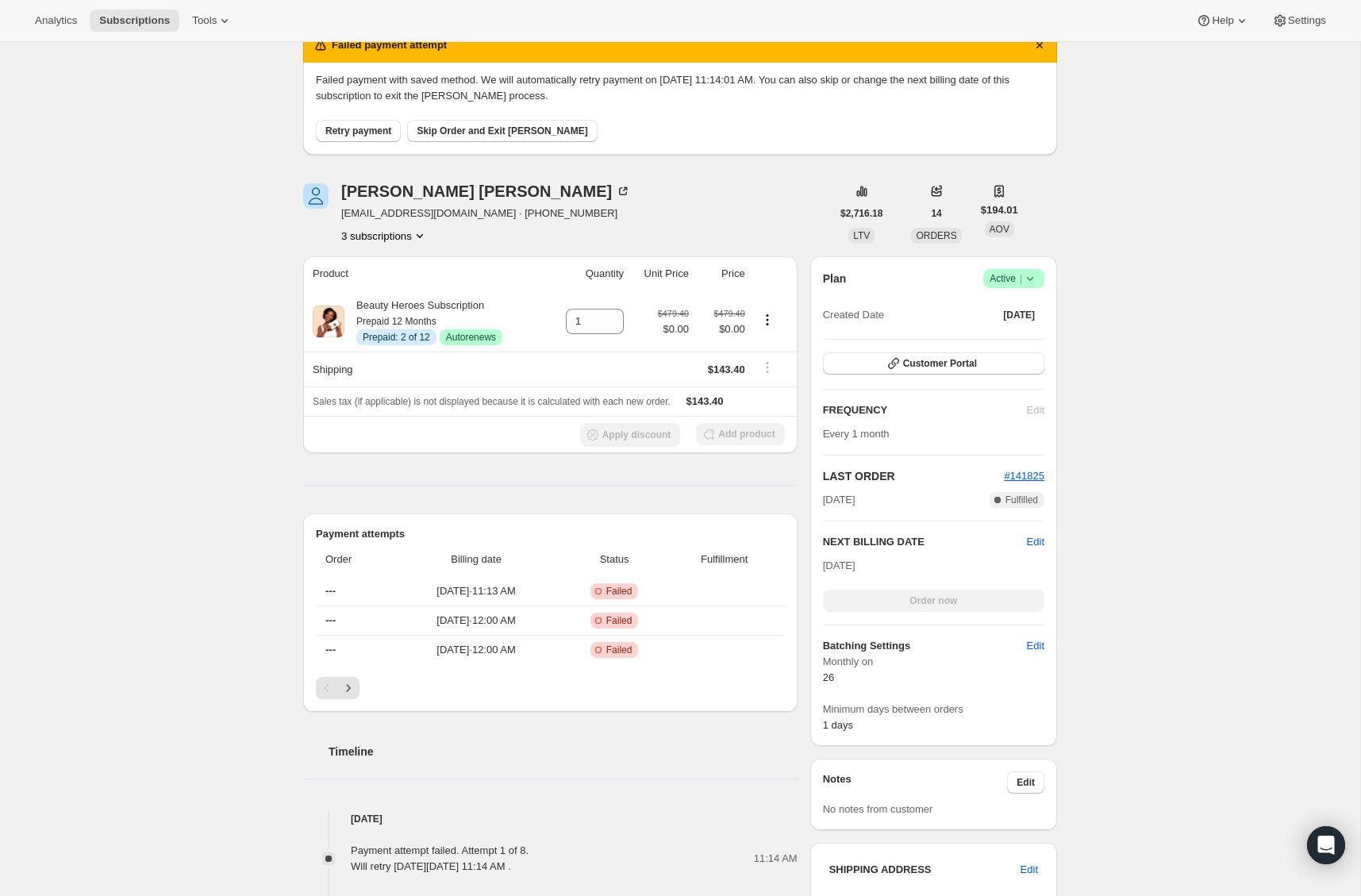
scroll to position [4, 0]
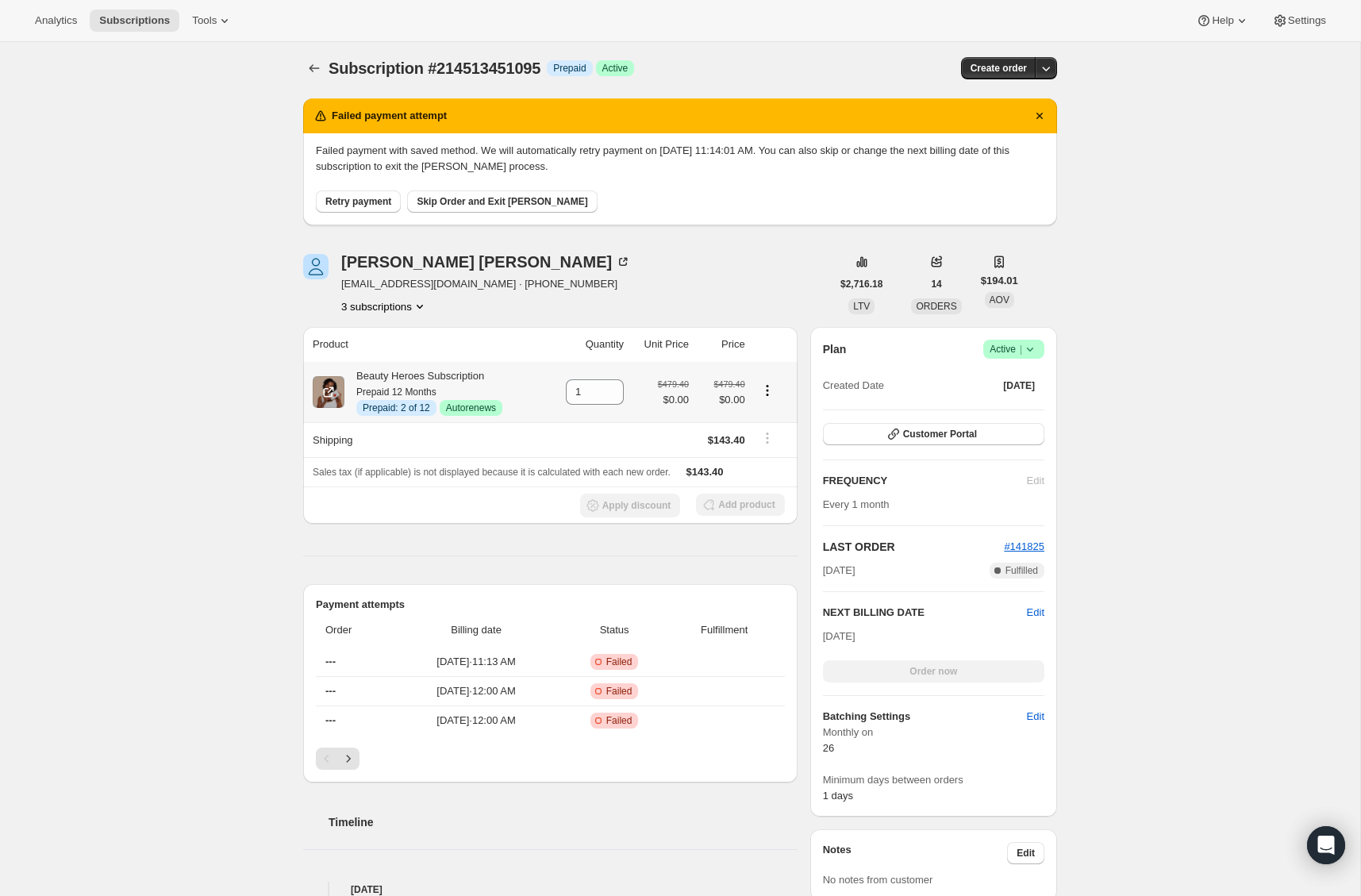
click at [767, 393] on icon "Product actions" at bounding box center [767, 390] width 16 height 16
click at [768, 473] on span "Swap variant" at bounding box center [752, 475] width 59 height 12
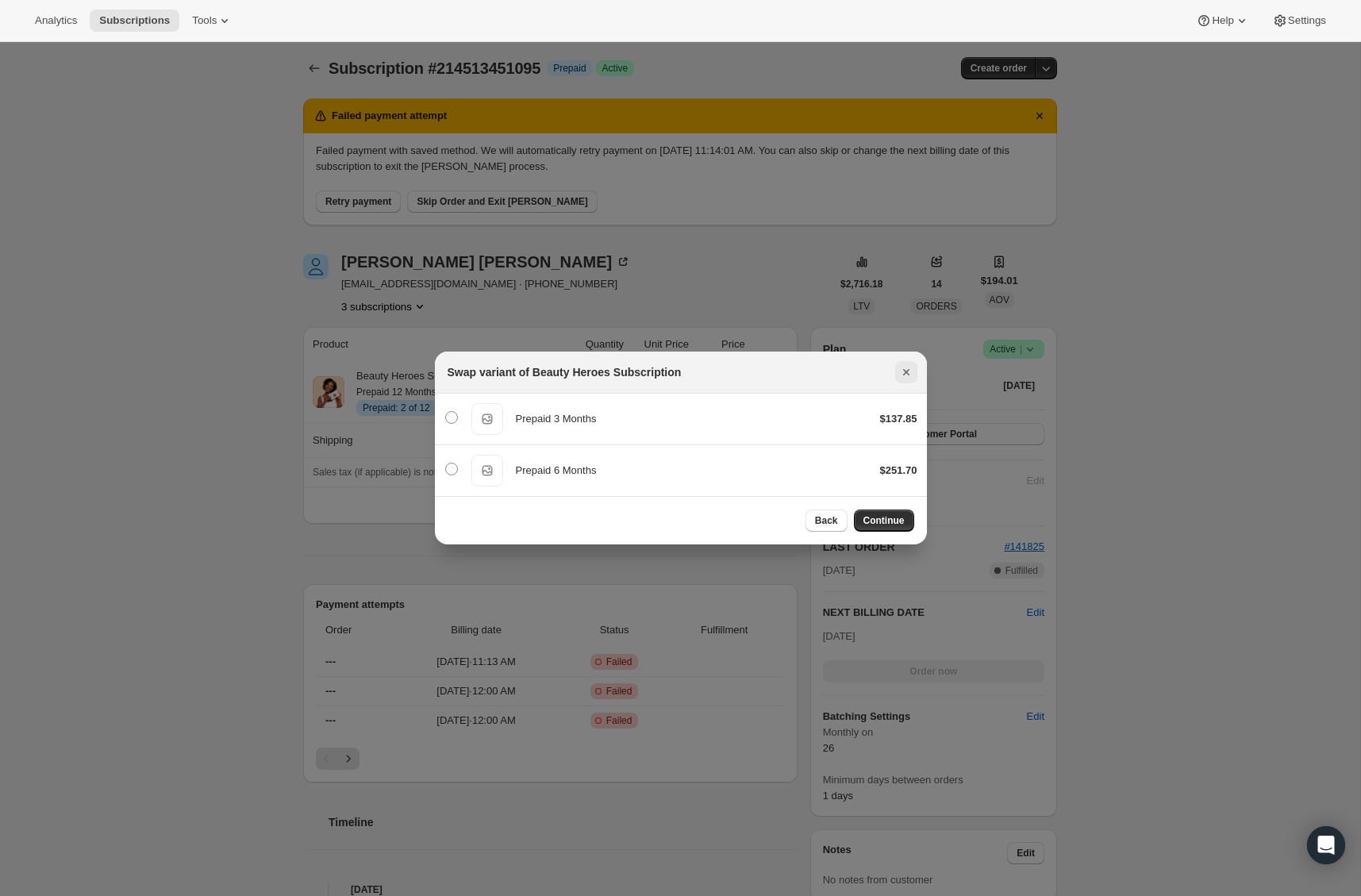
click at [903, 367] on icon "Close" at bounding box center [906, 372] width 16 height 16
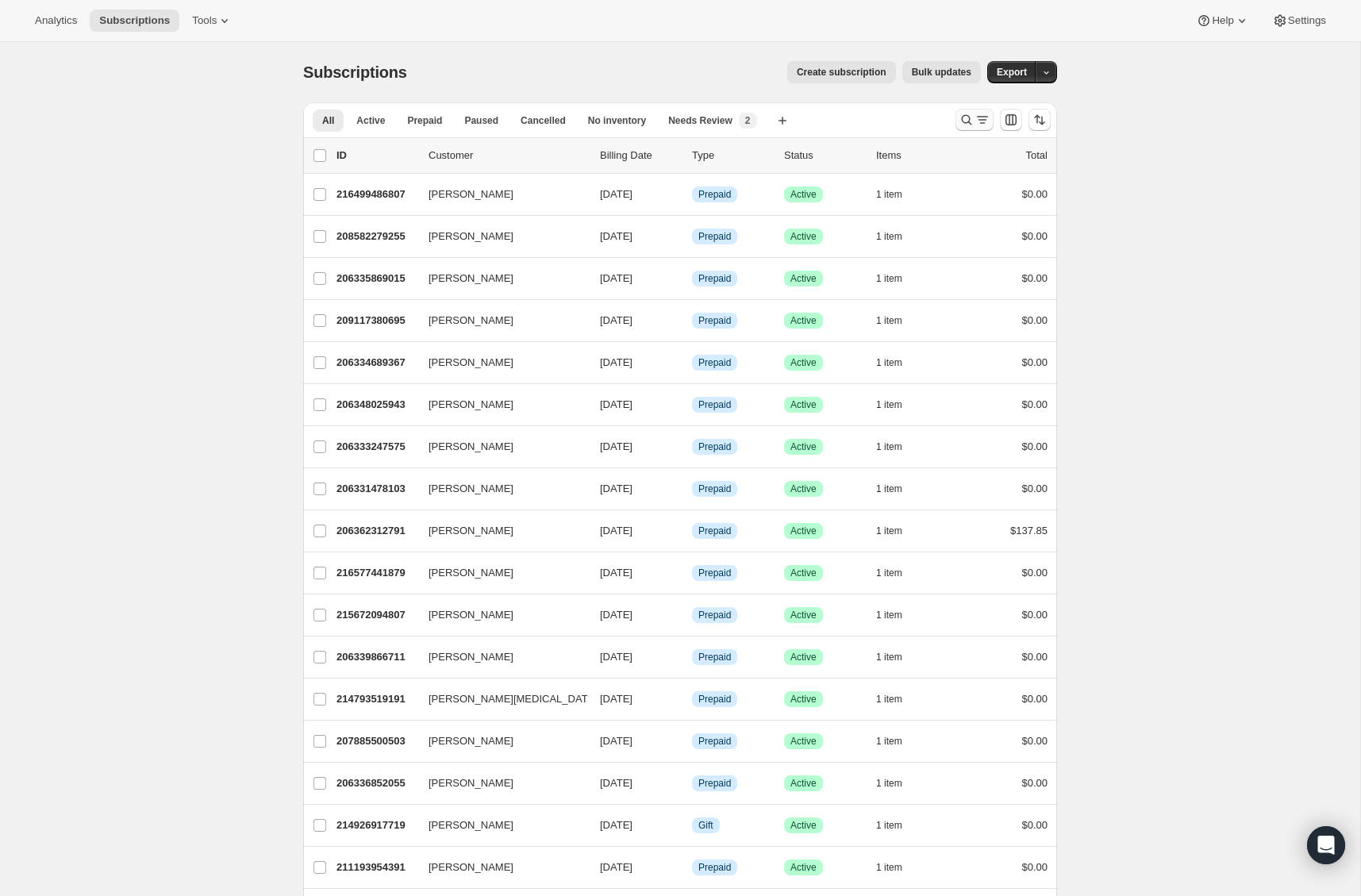
click at [960, 122] on icon "Search and filter results" at bounding box center [966, 119] width 16 height 16
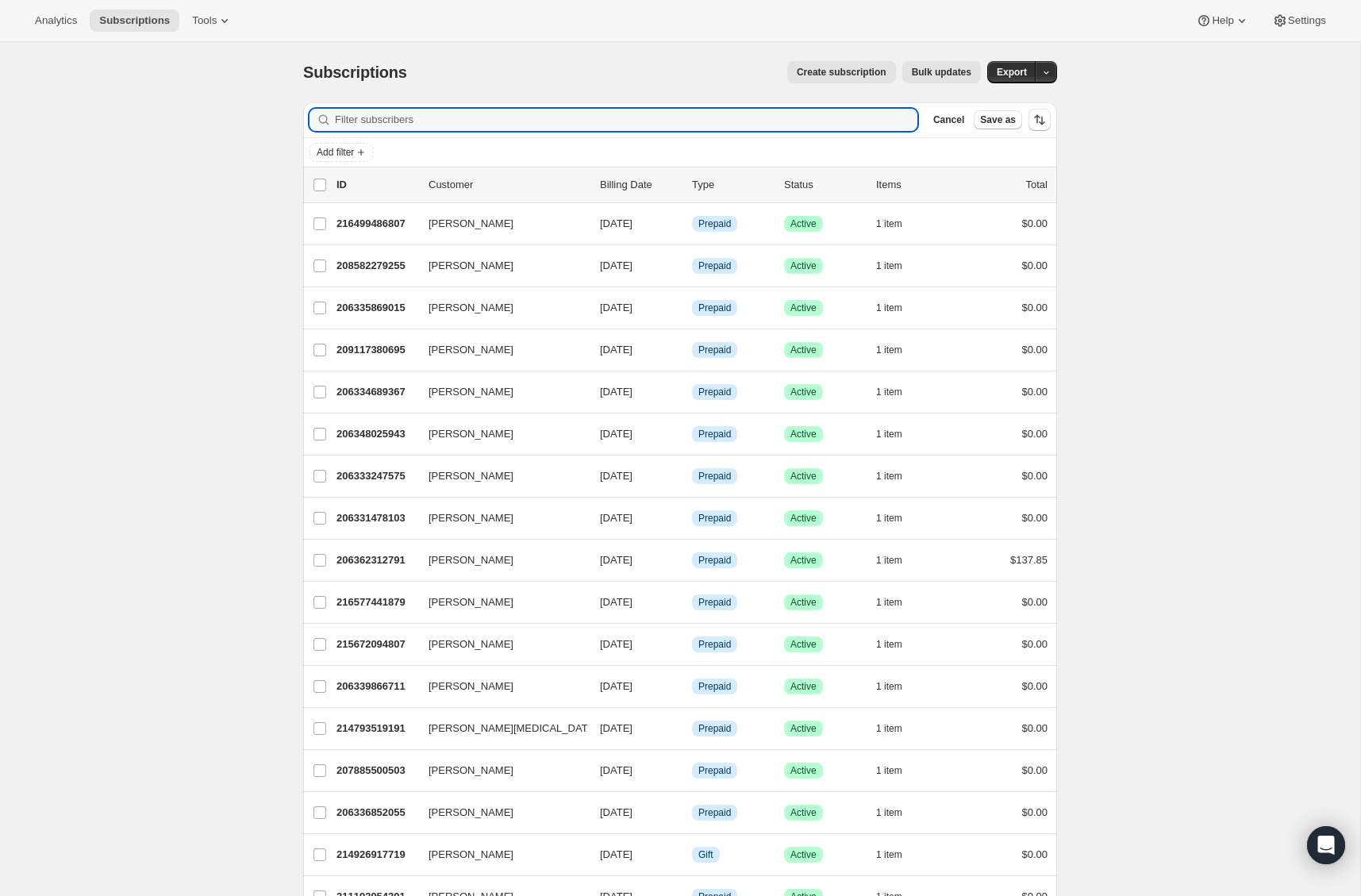
paste input "Gabriella Bisig"
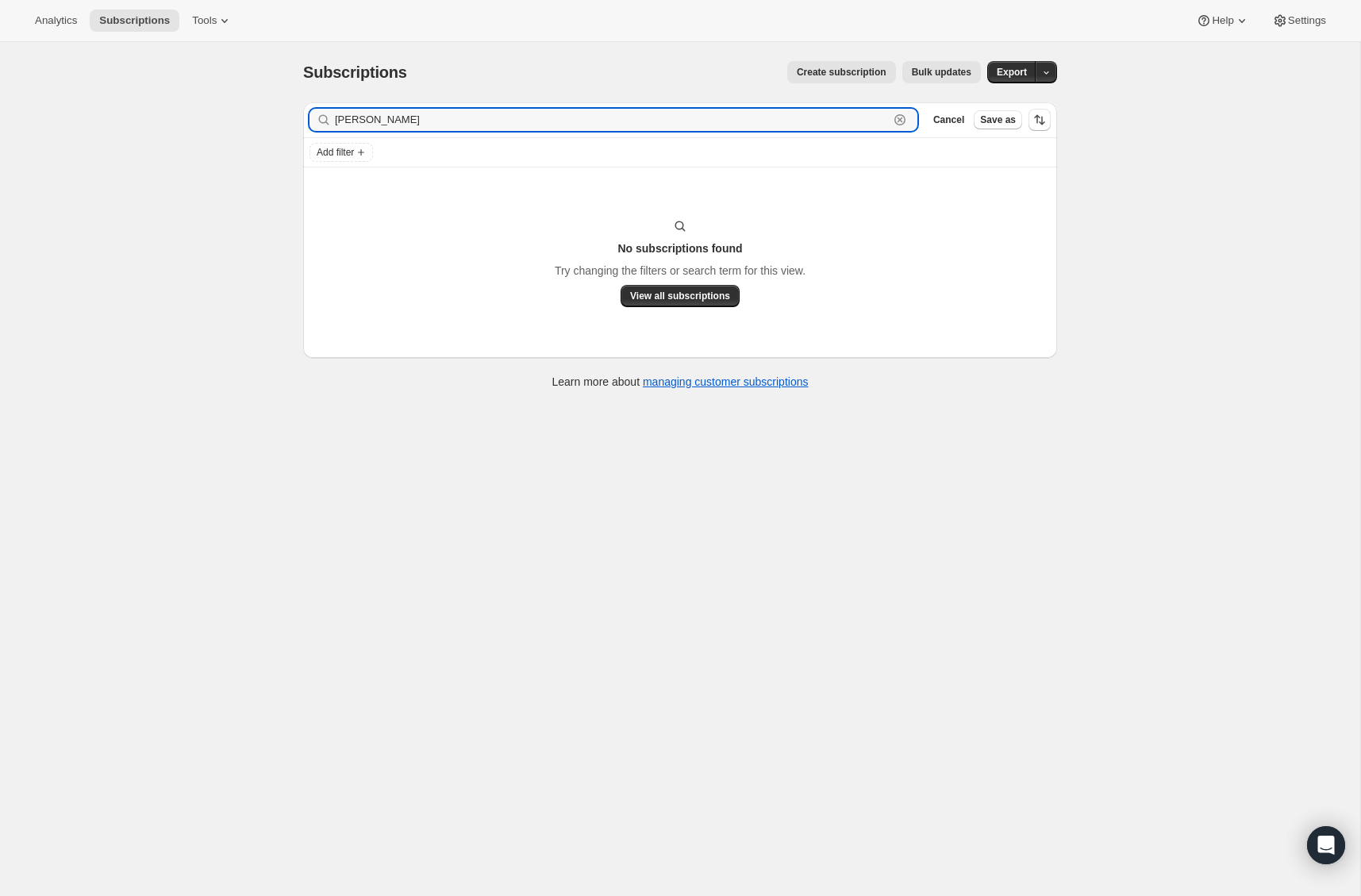
drag, startPoint x: 380, startPoint y: 122, endPoint x: 321, endPoint y: 122, distance: 59.0
click at [321, 122] on div "Gabriella Bisig Clear" at bounding box center [614, 119] width 608 height 23
type input "Bisig"
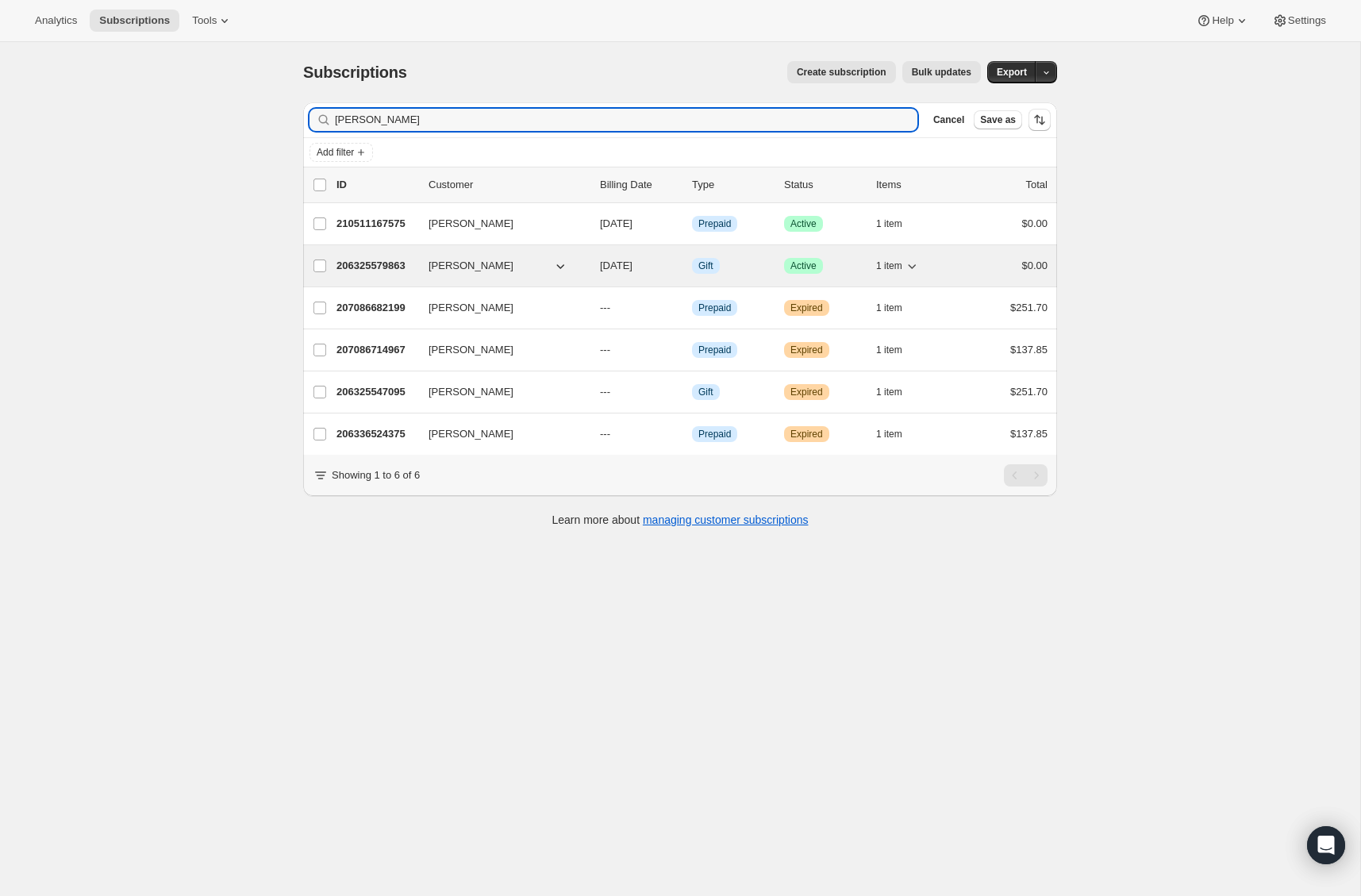
click at [370, 263] on p "206325579863" at bounding box center [376, 266] width 79 height 16
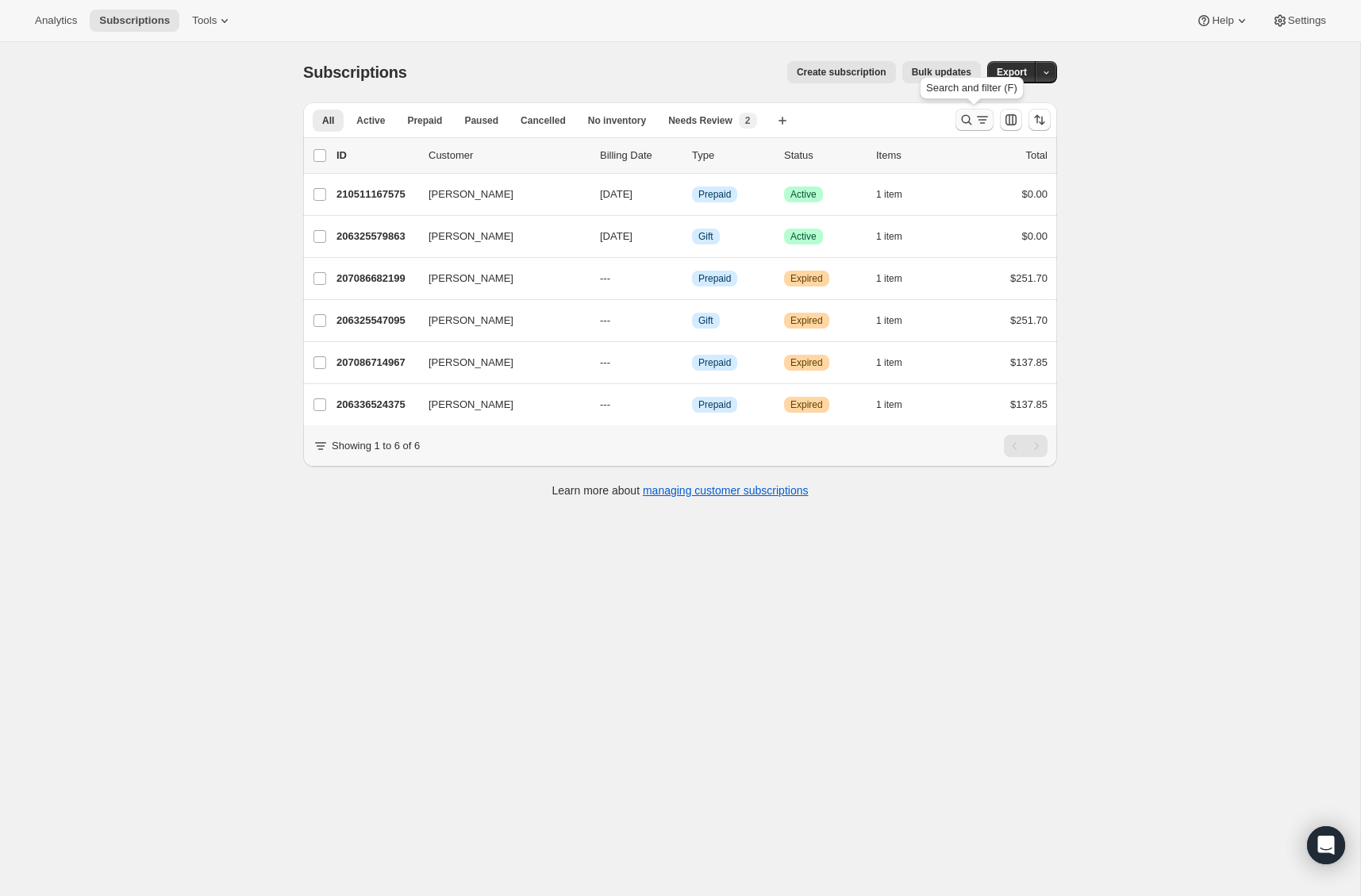
click at [964, 114] on icon "Search and filter results" at bounding box center [966, 119] width 16 height 16
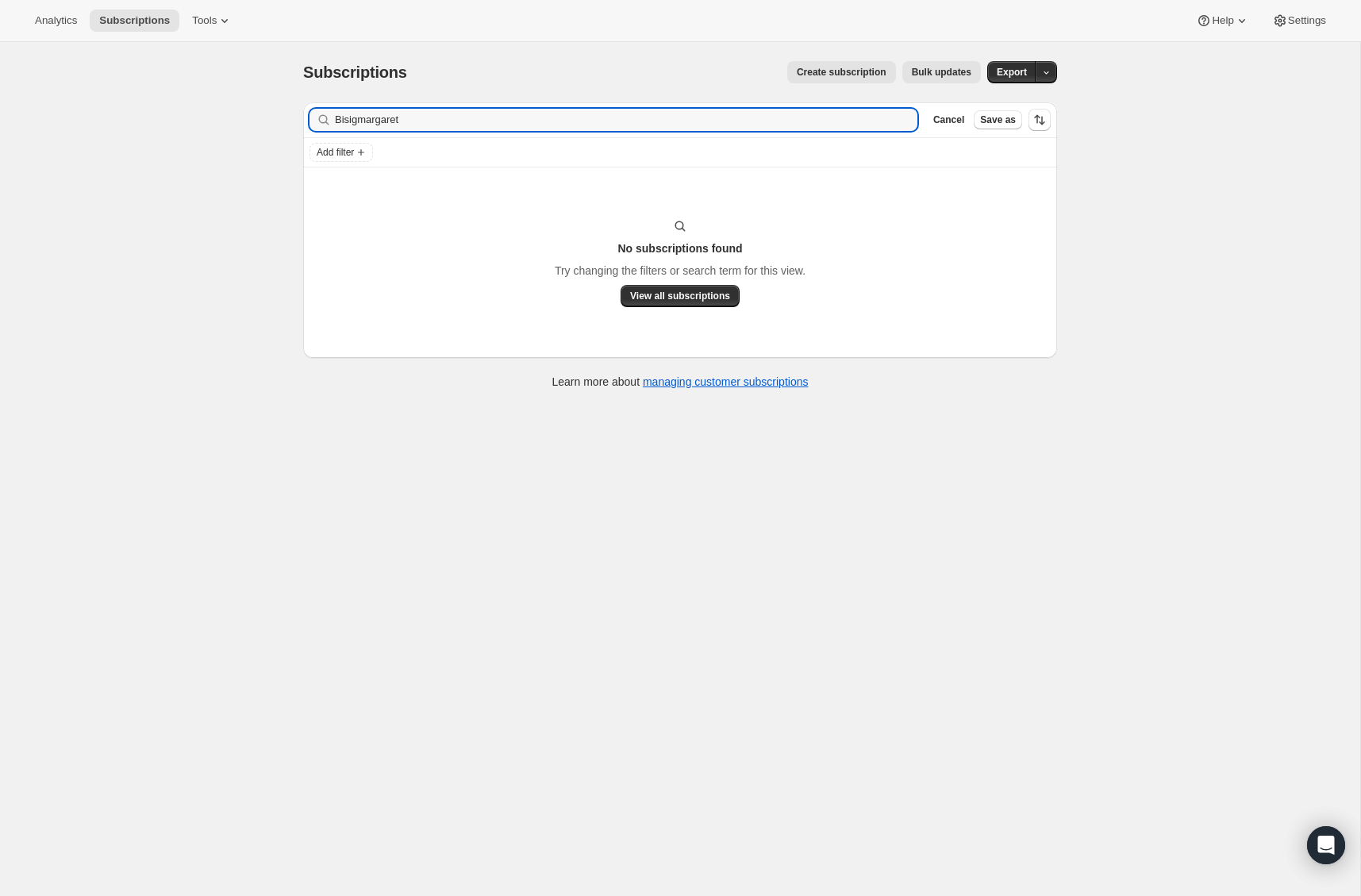
drag, startPoint x: 356, startPoint y: 121, endPoint x: 293, endPoint y: 121, distance: 63.0
click at [295, 121] on div "Filter subscribers Bisigmargaret Clear Cancel Save as Add filter No subscriptio…" at bounding box center [674, 247] width 767 height 316
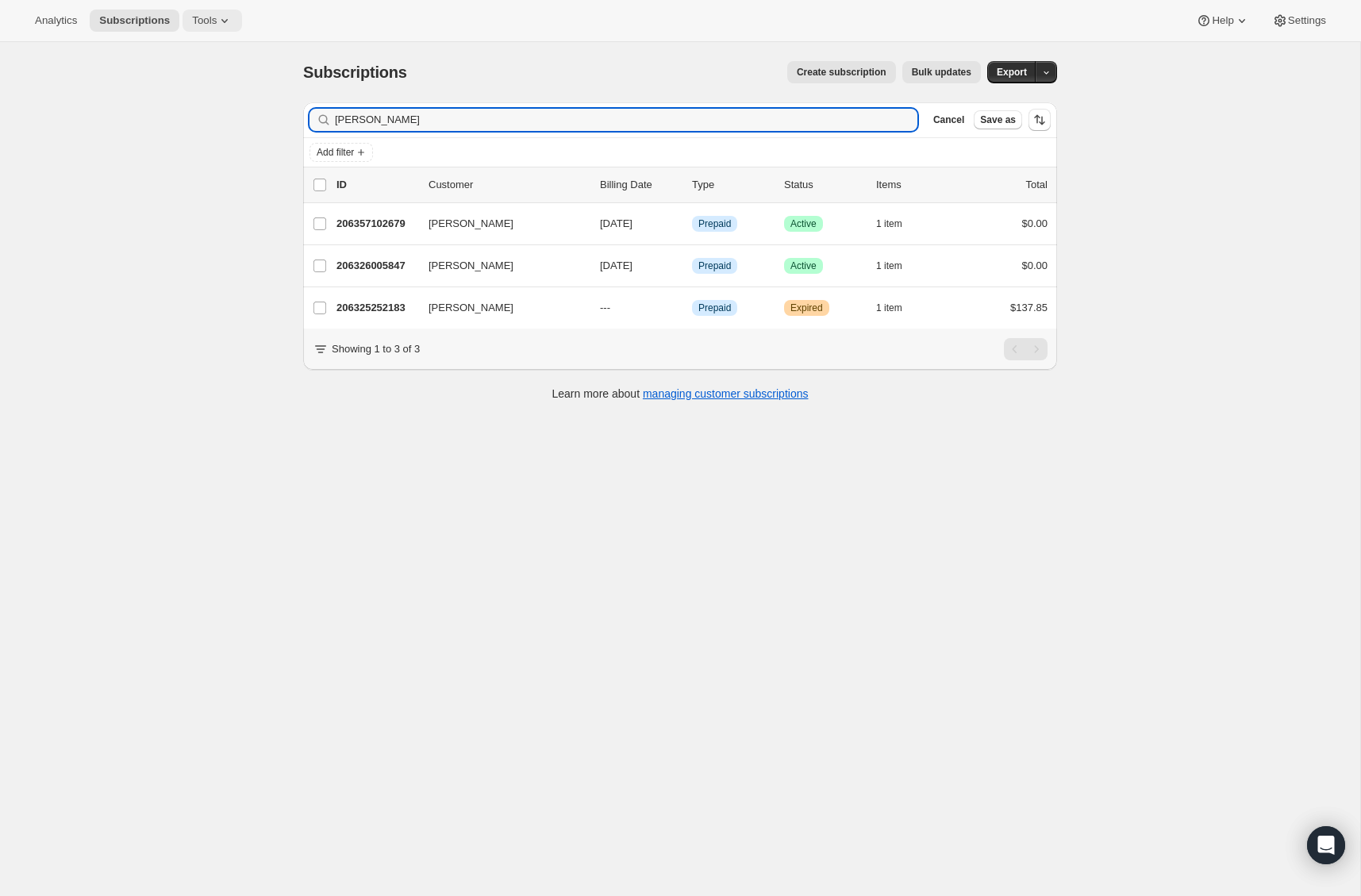
type input "margaret"
click at [422, 121] on input "margaret" at bounding box center [612, 119] width 554 height 23
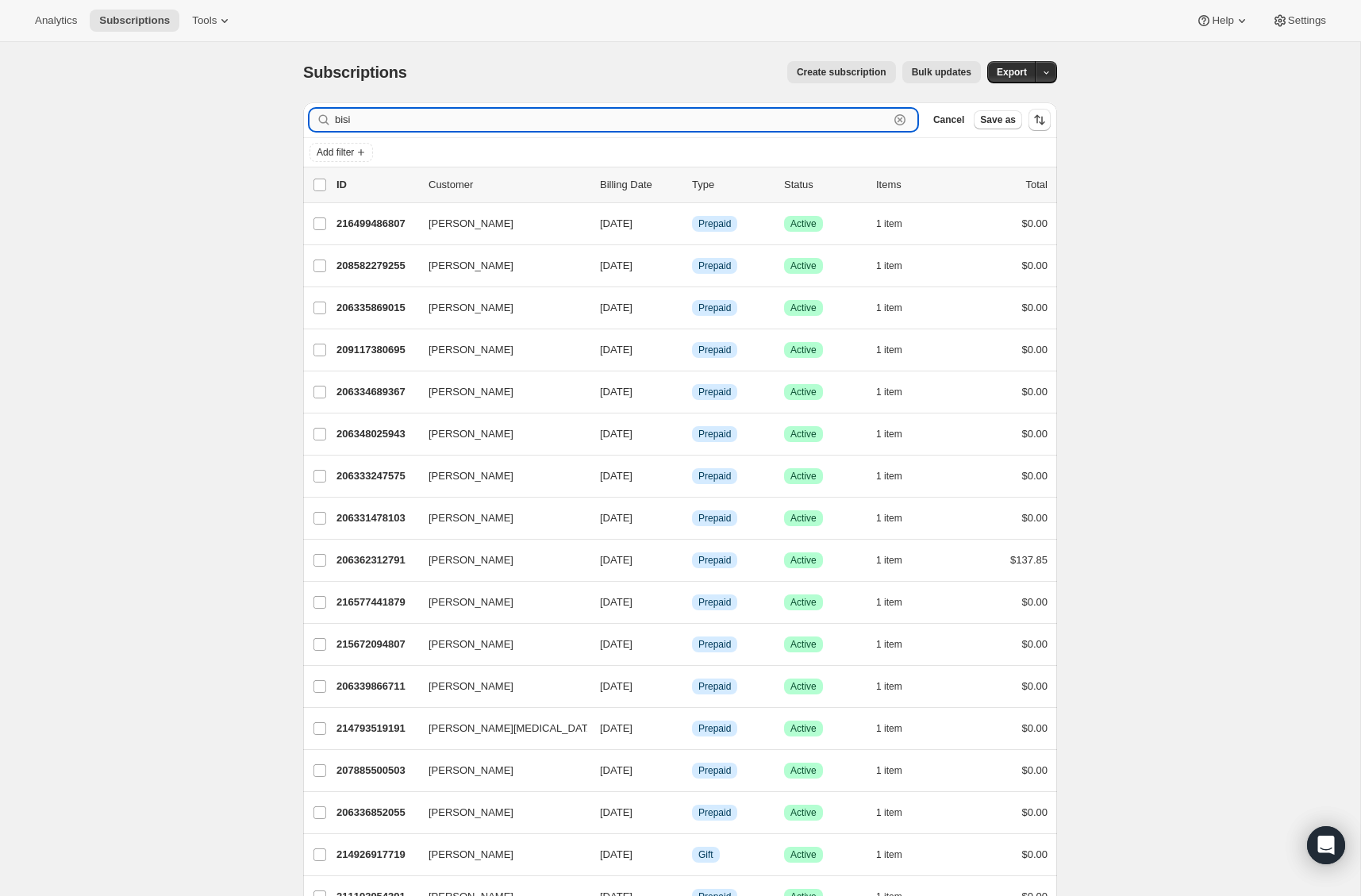
type input "bisig"
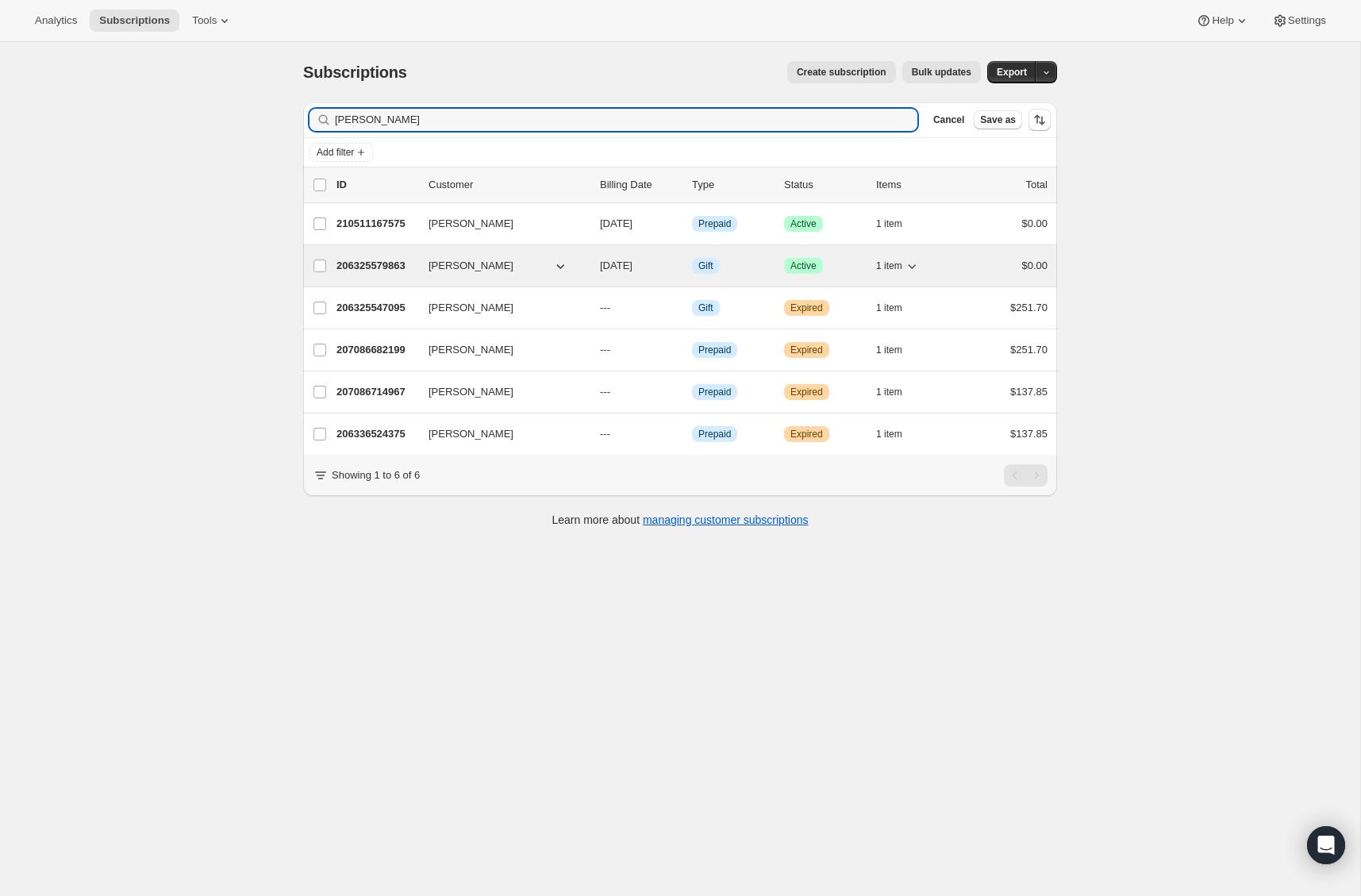
click at [362, 267] on p "206325579863" at bounding box center [376, 266] width 79 height 16
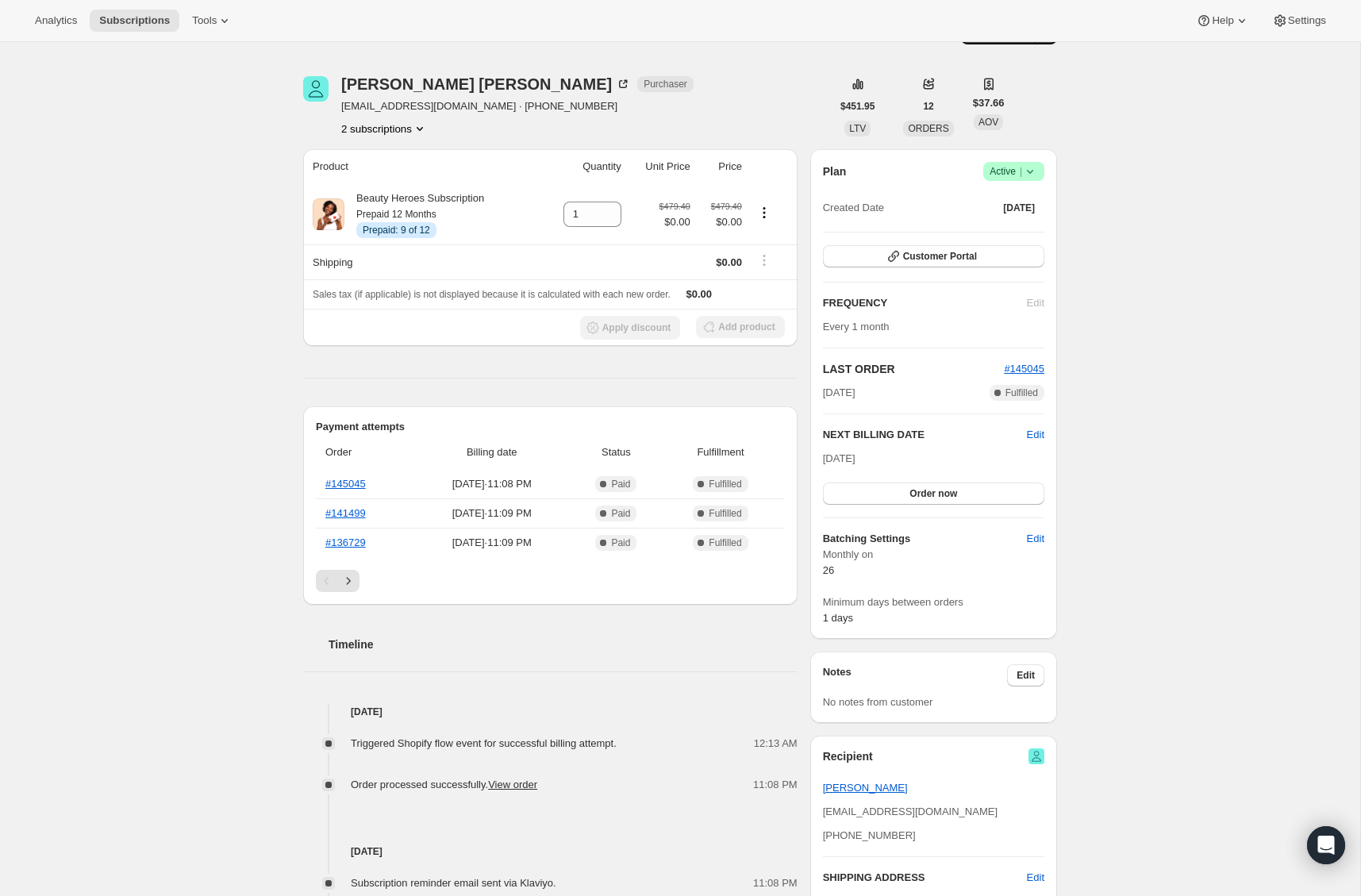
scroll to position [34, 0]
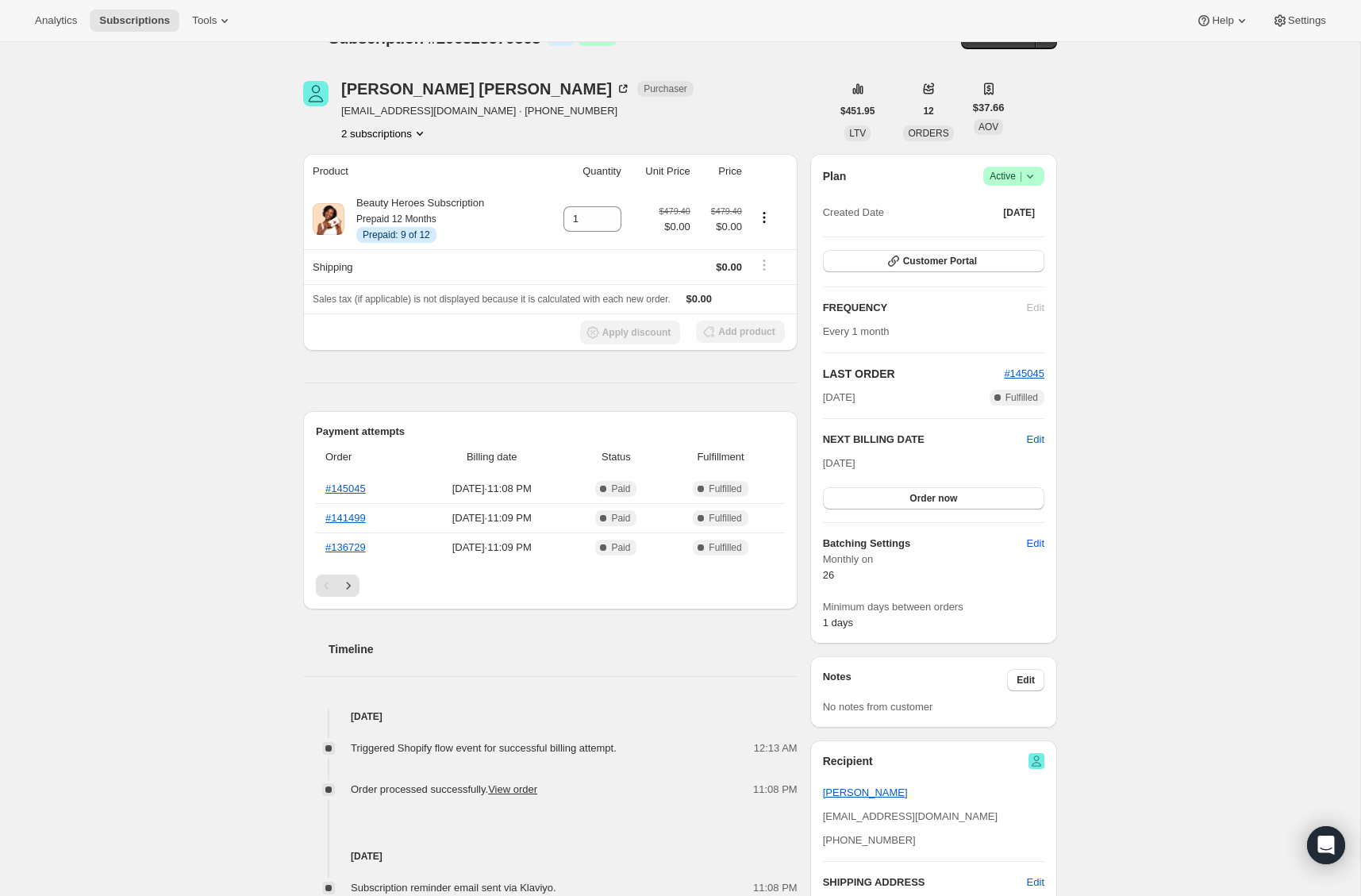
click at [394, 128] on button "2 subscriptions" at bounding box center [385, 133] width 87 height 16
click at [390, 165] on span "206325547095" at bounding box center [358, 163] width 69 height 12
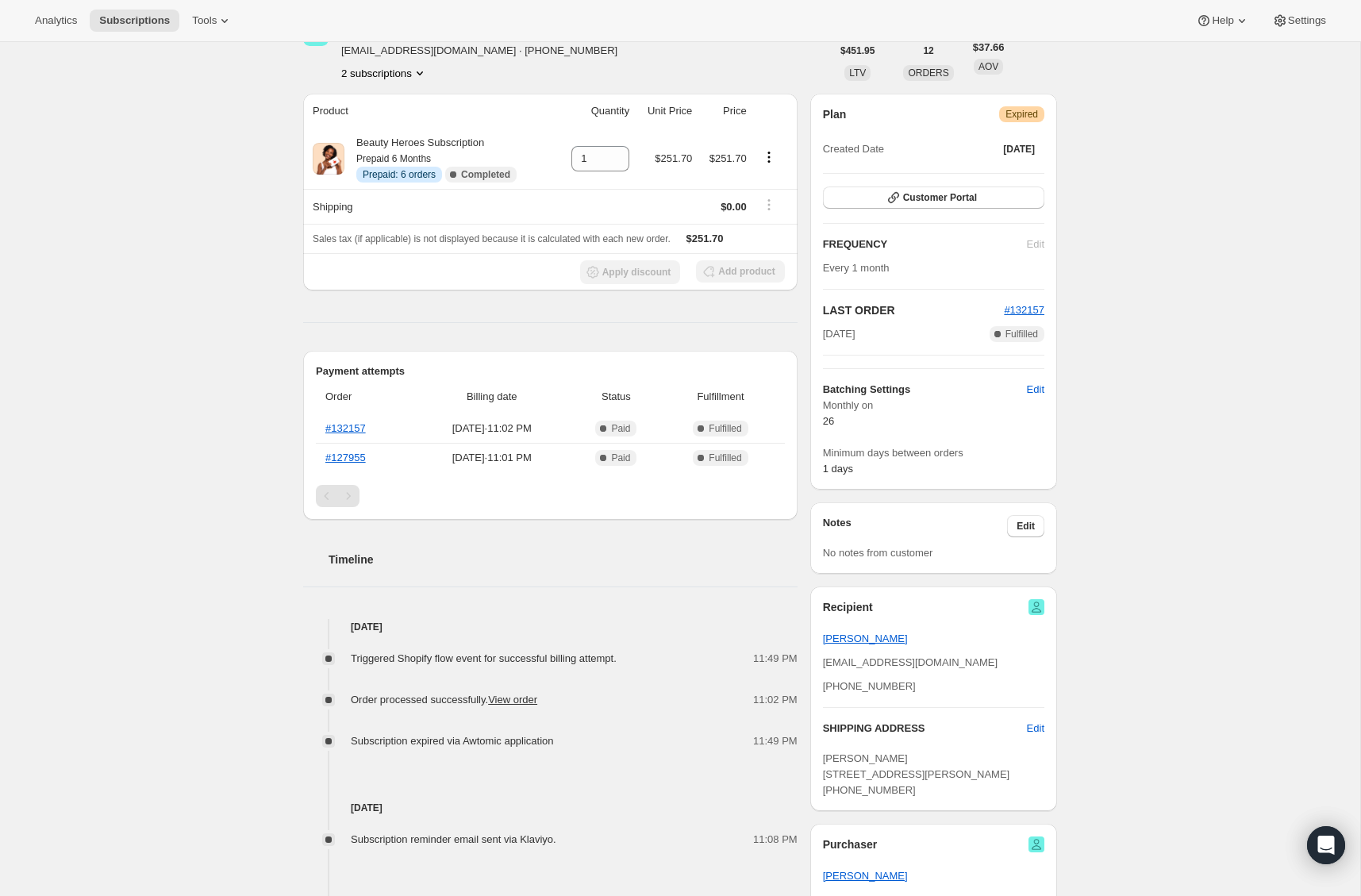
scroll to position [108, 0]
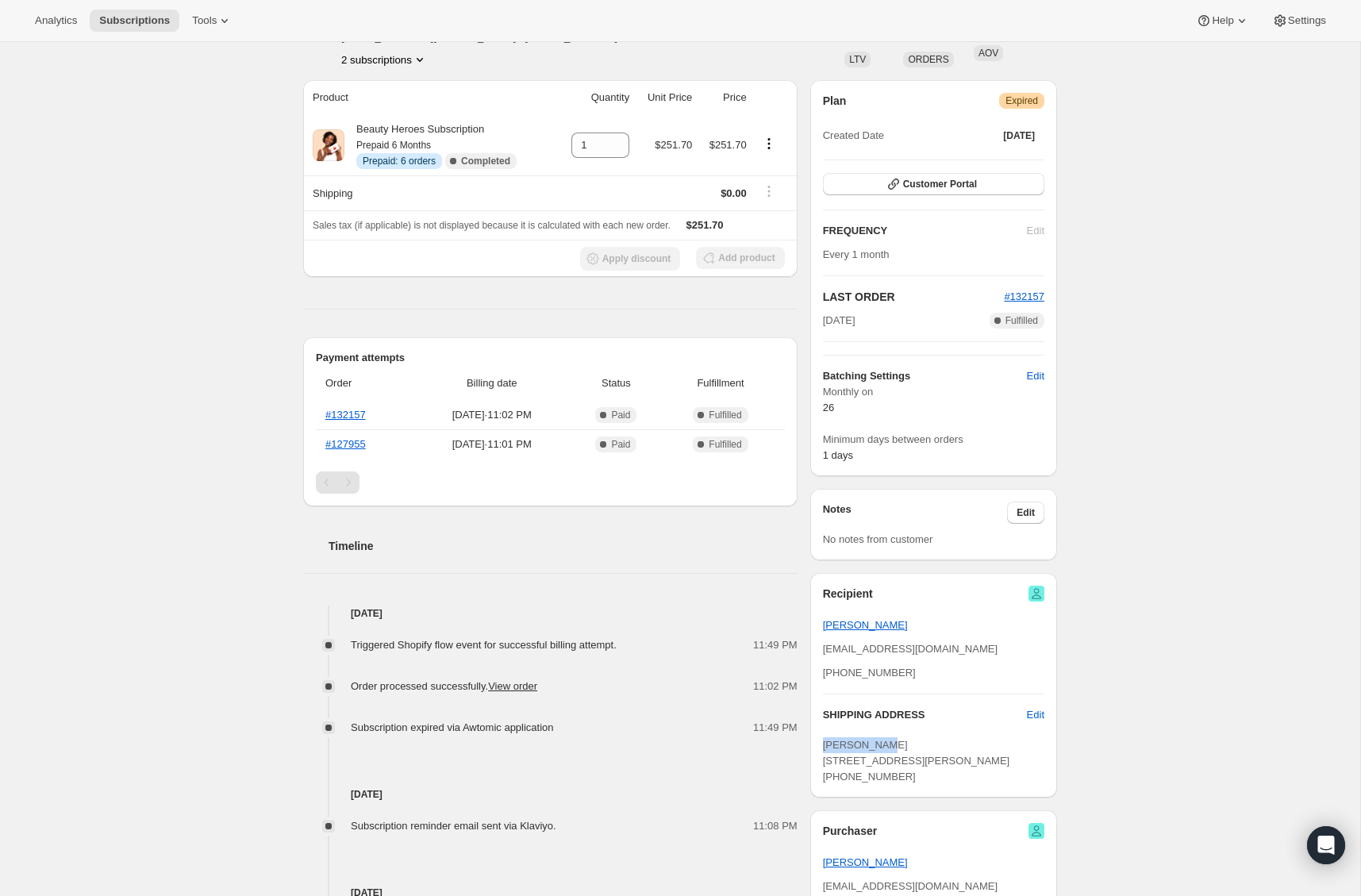
drag, startPoint x: 892, startPoint y: 742, endPoint x: 821, endPoint y: 748, distance: 71.3
click at [821, 748] on div "Recipient Colleen Bisig mrgbsg@gmail.com +16313351960 SHIPPING ADDRESS Edit Gab…" at bounding box center [934, 685] width 247 height 225
copy span "Gabby Bisig"
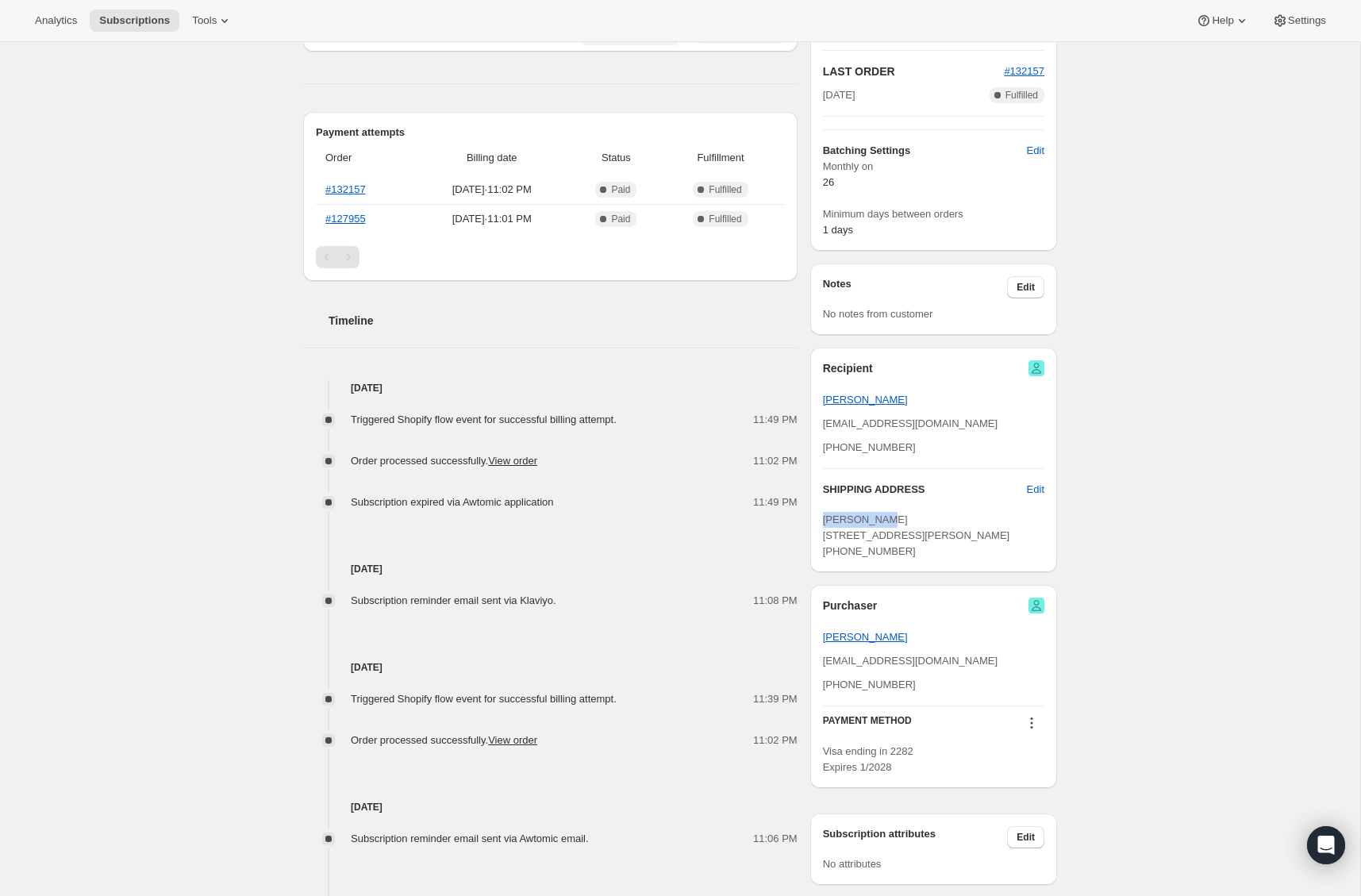
scroll to position [227, 0]
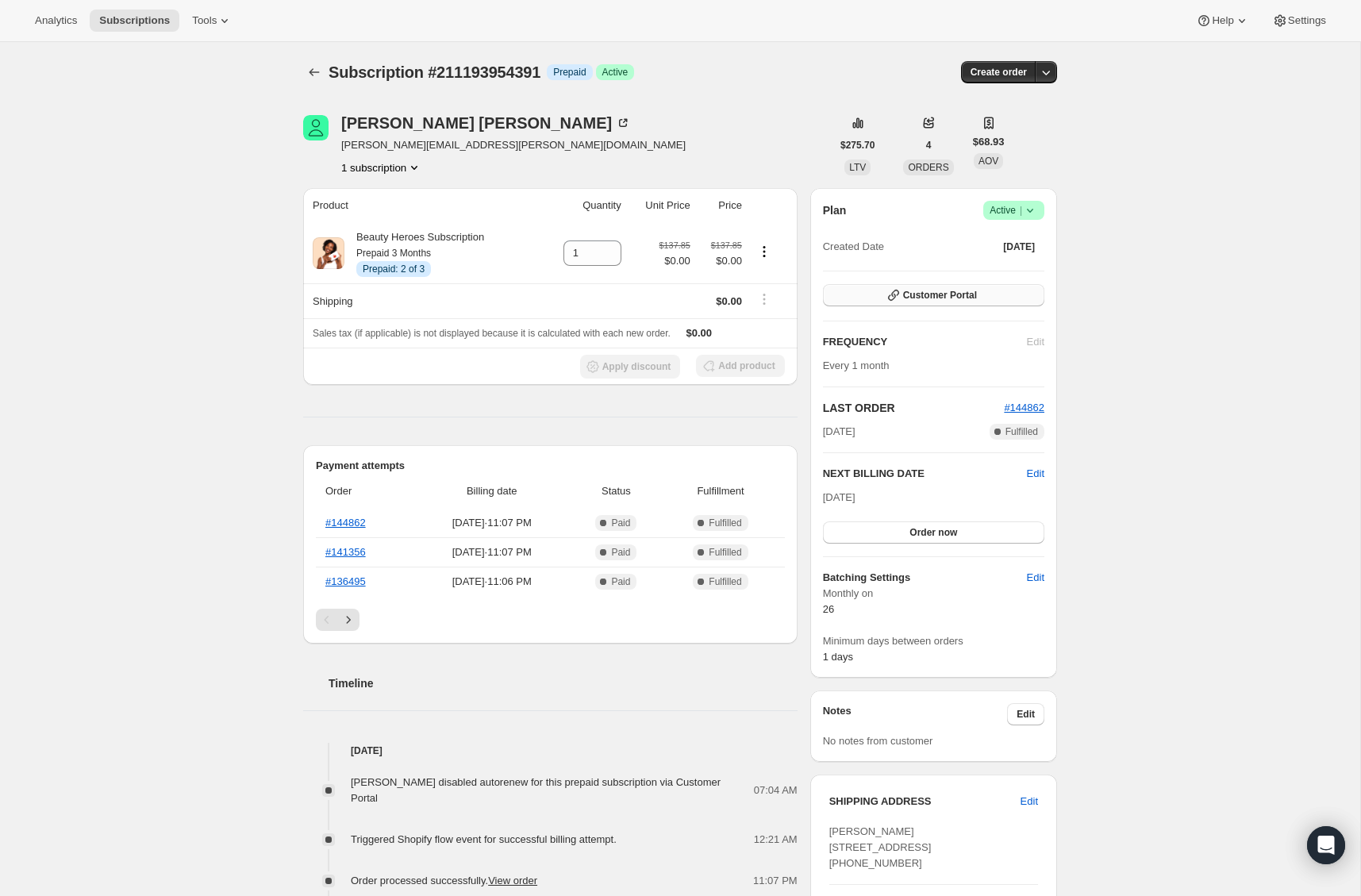
click at [981, 296] on button "Customer Portal" at bounding box center [933, 295] width 221 height 23
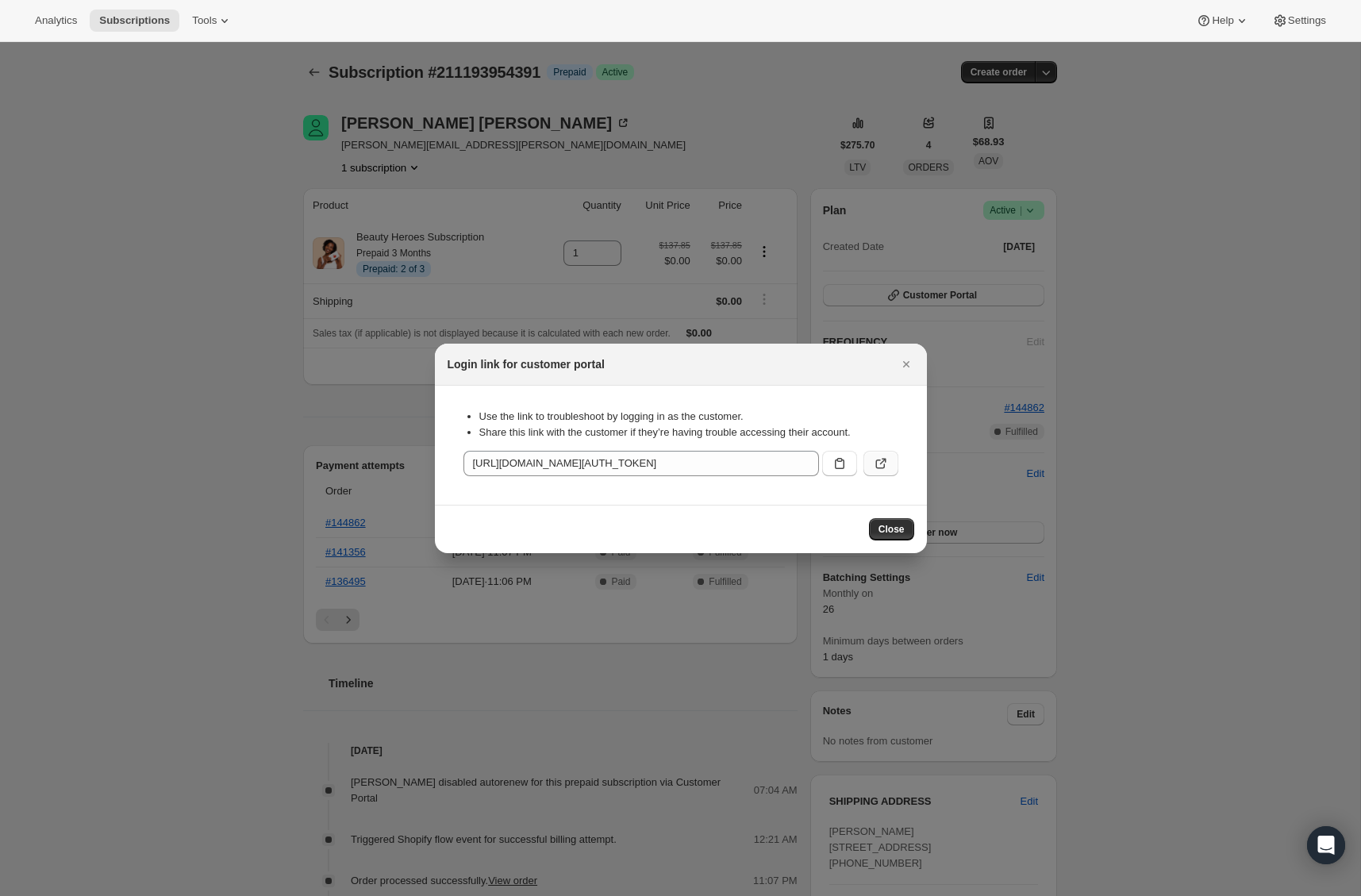
click at [878, 458] on icon ":rbv:" at bounding box center [881, 463] width 16 height 16
click at [906, 357] on icon "Close" at bounding box center [906, 364] width 16 height 16
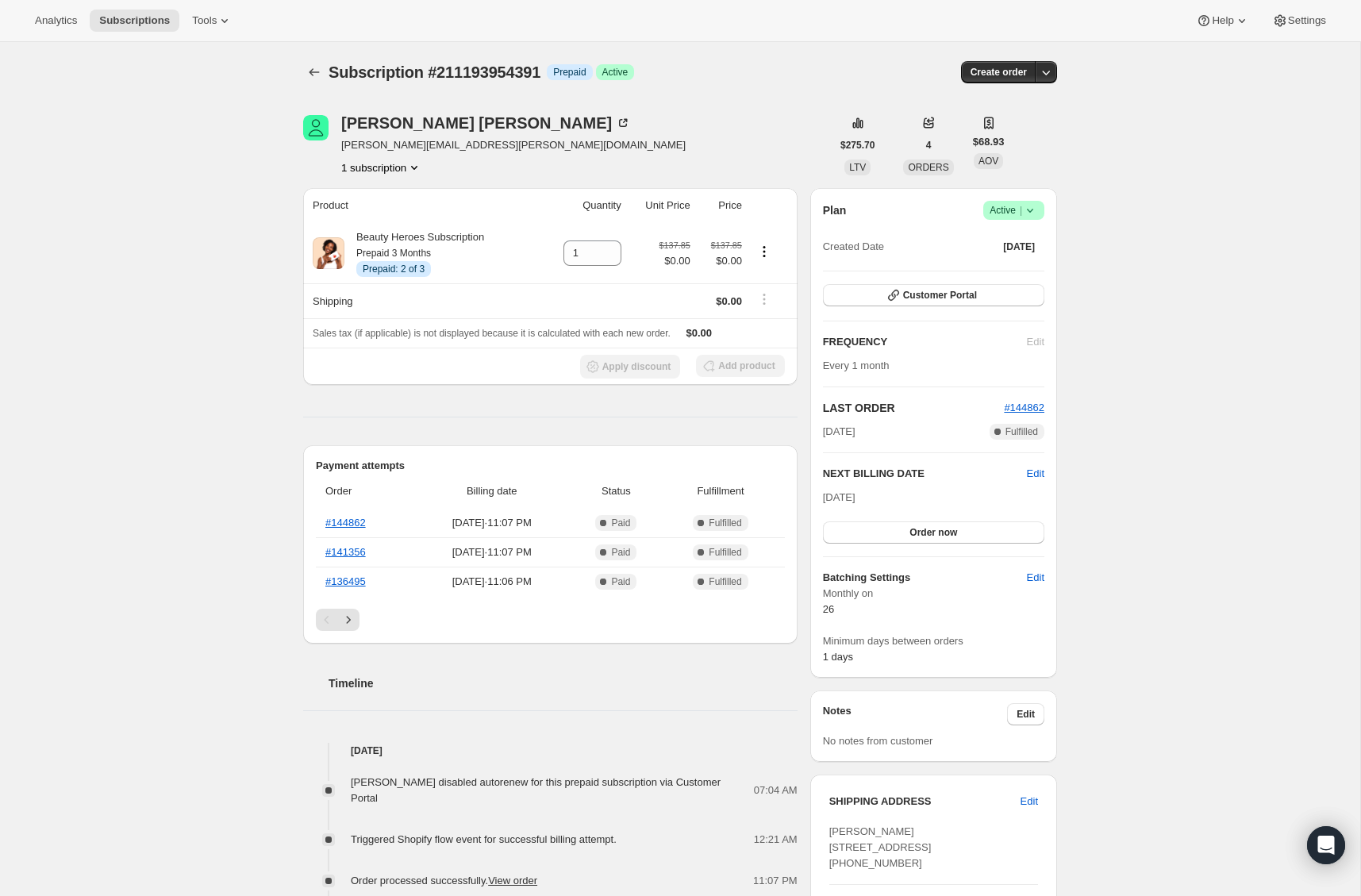
click at [404, 165] on button "1 subscription" at bounding box center [382, 167] width 81 height 16
click at [1249, 342] on div "Subscription #211193954391. This page is ready Subscription #211193954391 Info …" at bounding box center [680, 752] width 1360 height 1420
click at [1027, 288] on button "Customer Portal" at bounding box center [933, 295] width 221 height 23
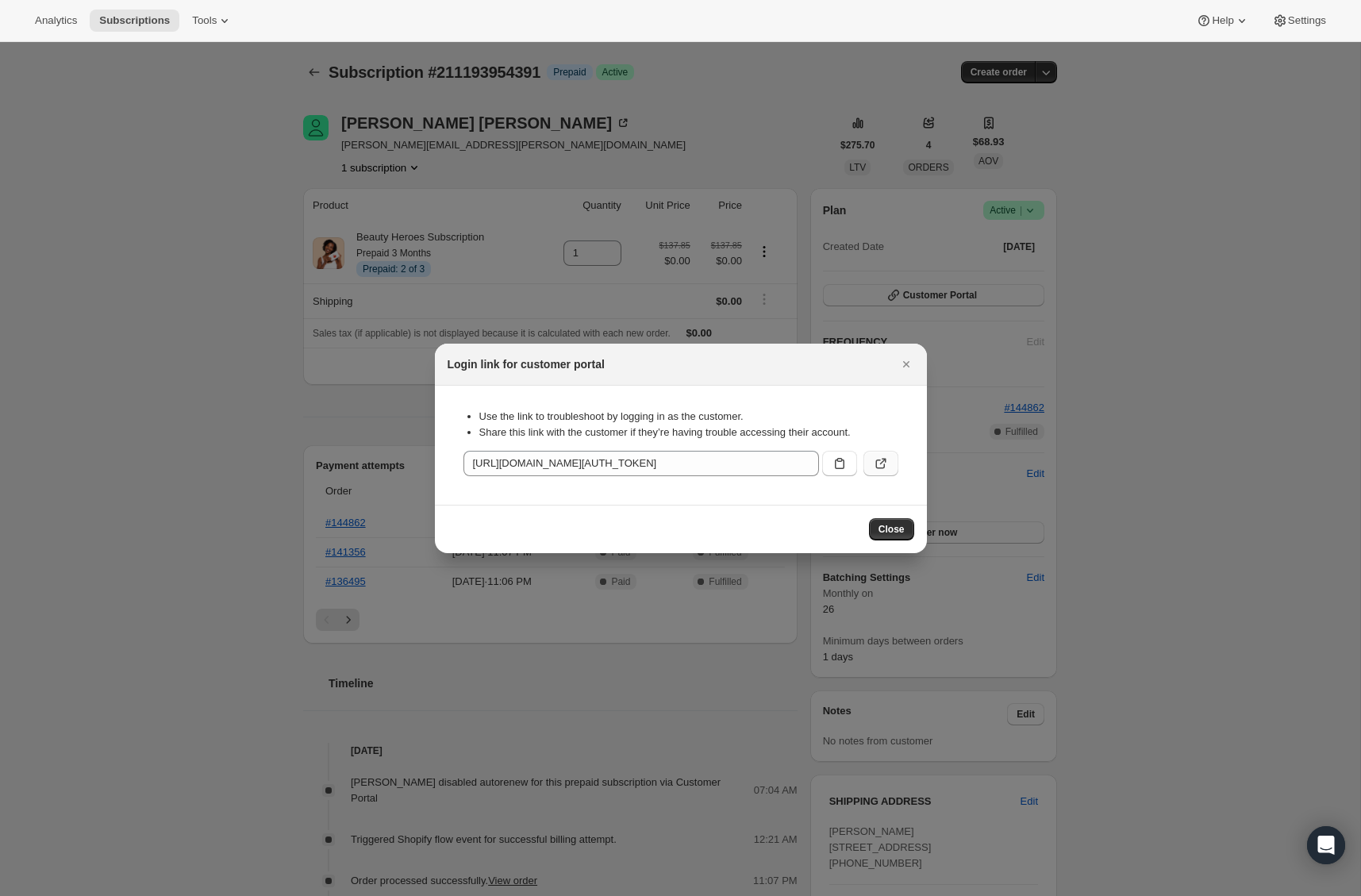
click at [886, 462] on icon ":rbv:" at bounding box center [881, 463] width 16 height 16
